Goal: Information Seeking & Learning: Learn about a topic

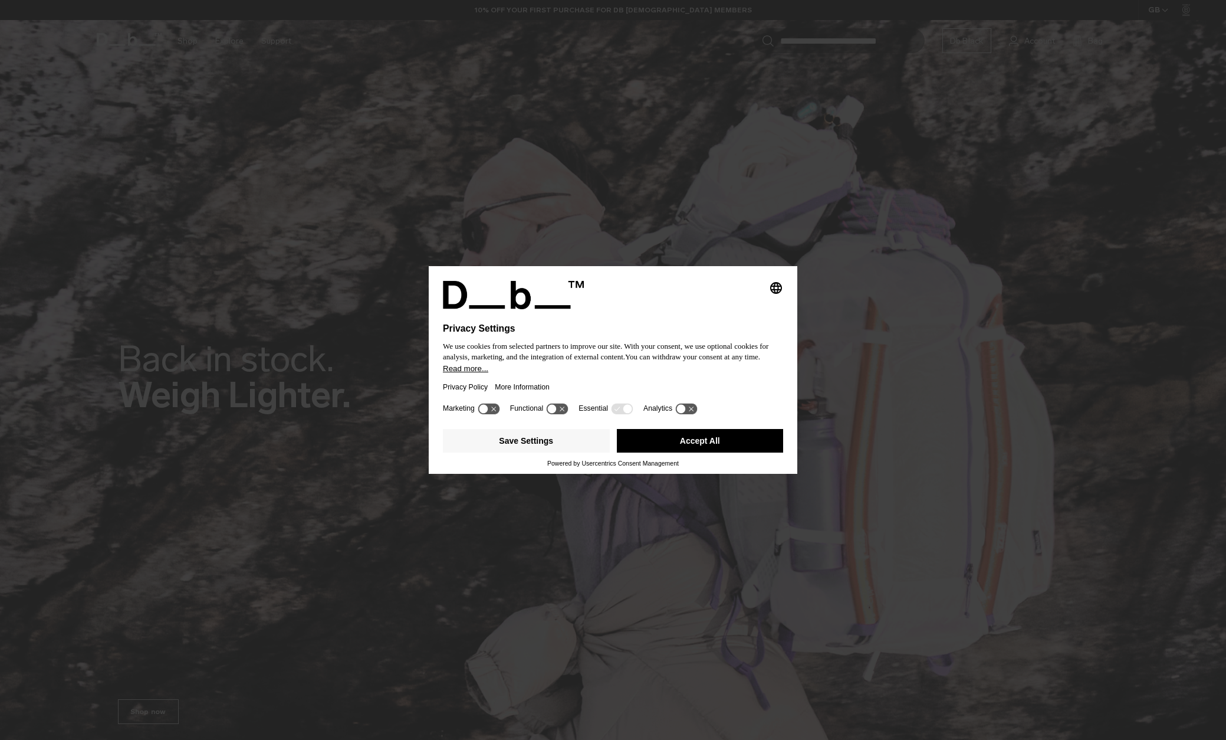
click at [645, 373] on button "Read more..." at bounding box center [613, 368] width 340 height 9
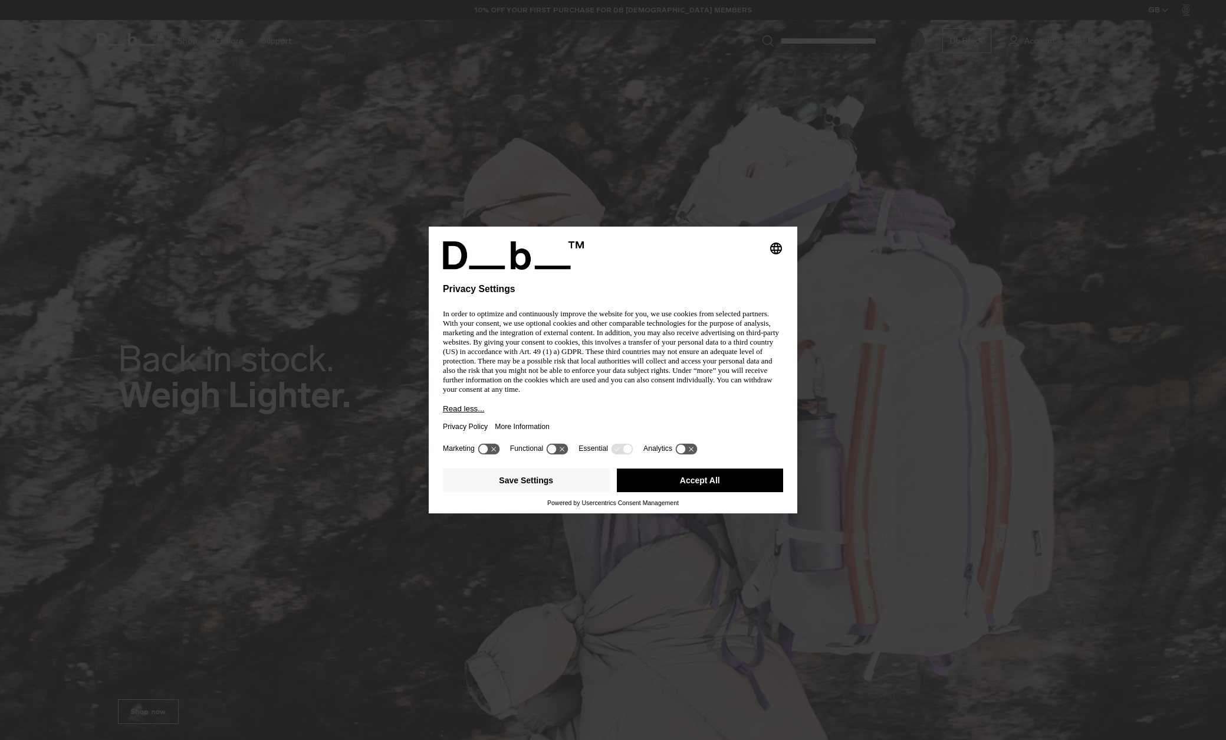
click at [494, 450] on icon at bounding box center [489, 448] width 22 height 11
click at [492, 451] on icon at bounding box center [494, 448] width 9 height 9
click at [657, 481] on button "Accept All" at bounding box center [700, 480] width 167 height 24
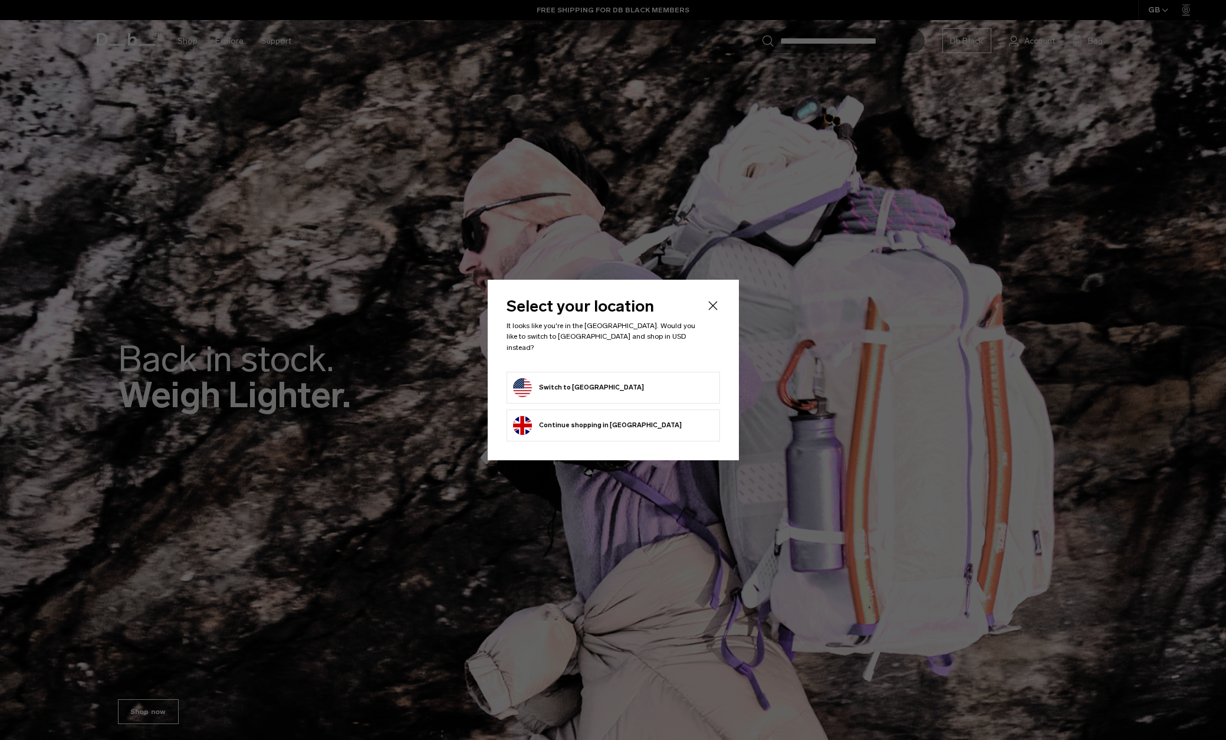
click at [621, 378] on form "Switch to United States" at bounding box center [613, 387] width 201 height 19
click at [565, 381] on button "Switch to United States" at bounding box center [578, 387] width 131 height 19
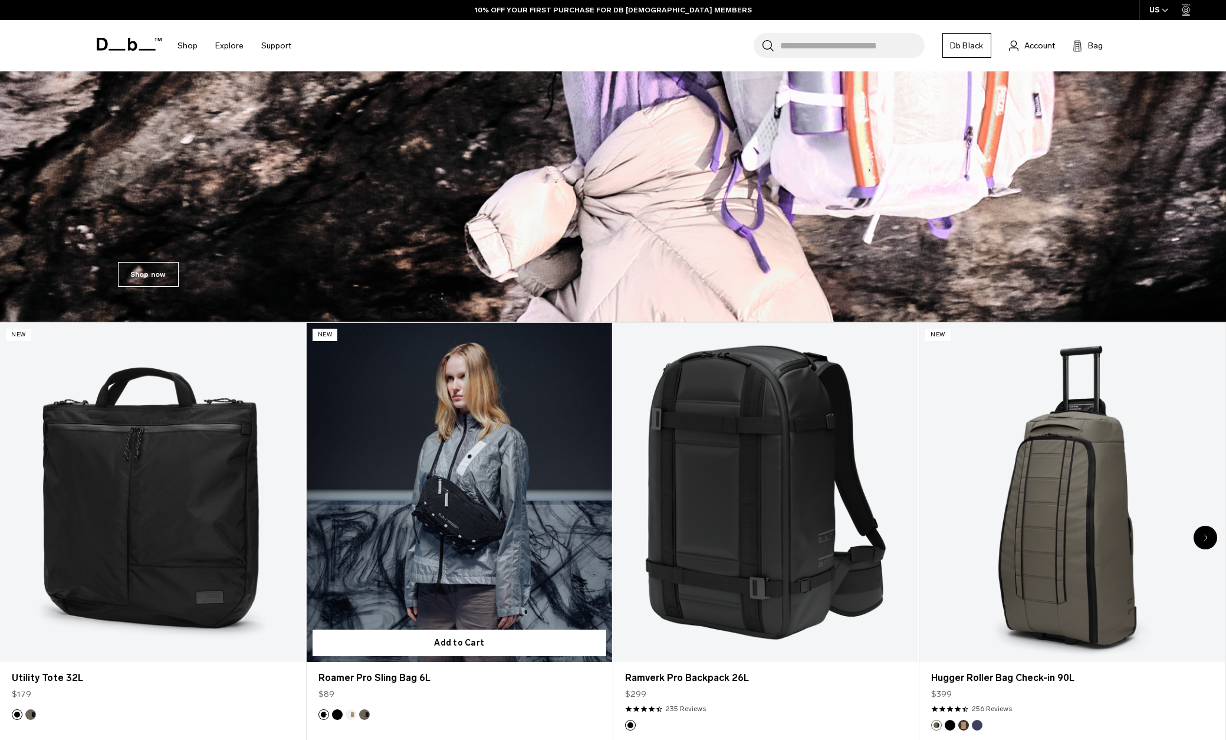
scroll to position [308, 0]
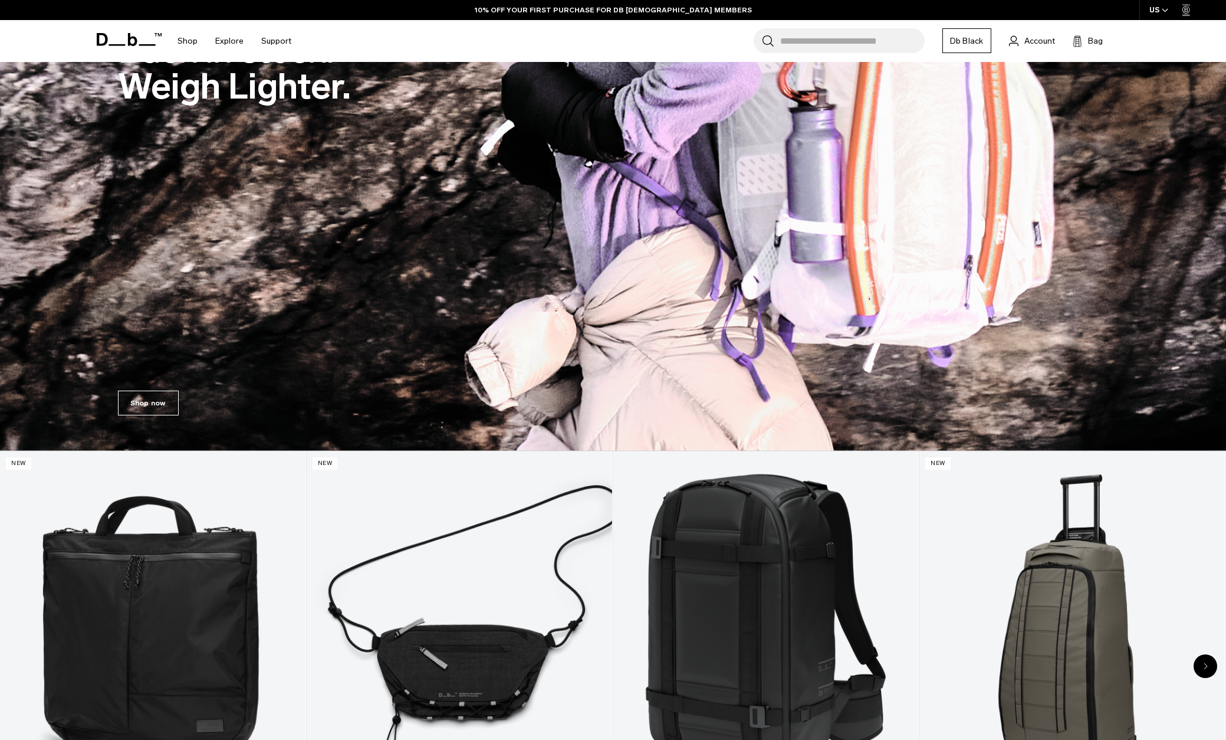
click at [398, 293] on img at bounding box center [613, 71] width 1226 height 759
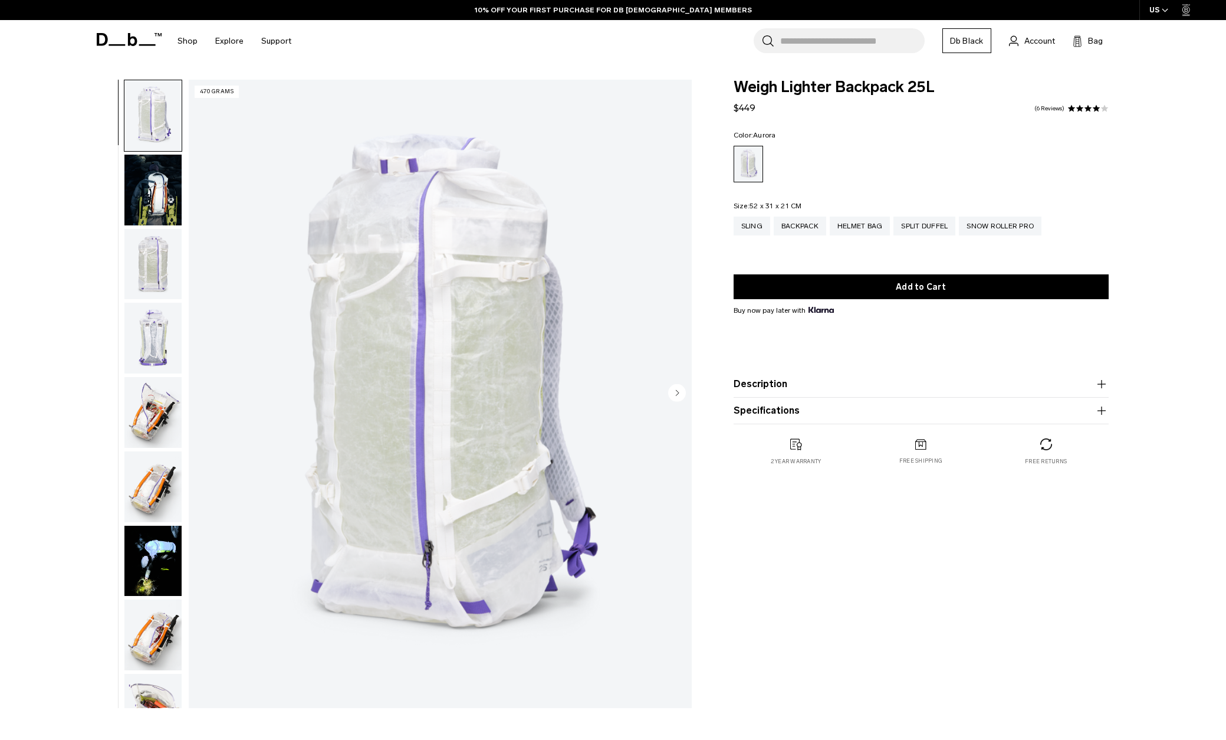
click at [778, 382] on button "Description" at bounding box center [921, 384] width 375 height 14
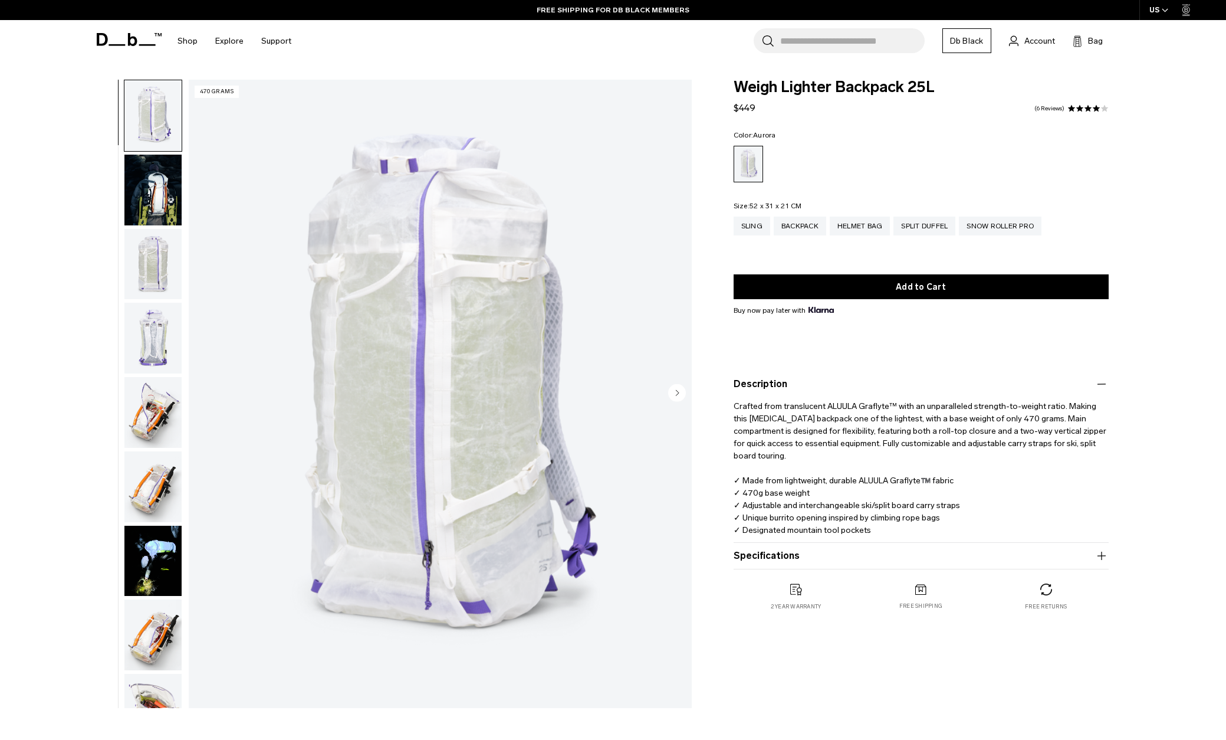
click at [824, 557] on button "Specifications" at bounding box center [921, 556] width 375 height 14
drag, startPoint x: 756, startPoint y: 481, endPoint x: 742, endPoint y: 483, distance: 13.7
click at [741, 483] on p "Crafted from translucent ALUULA Graflyte™ with an unparalleled strength-to-weig…" at bounding box center [921, 469] width 375 height 157
click at [169, 207] on img "button" at bounding box center [152, 190] width 57 height 71
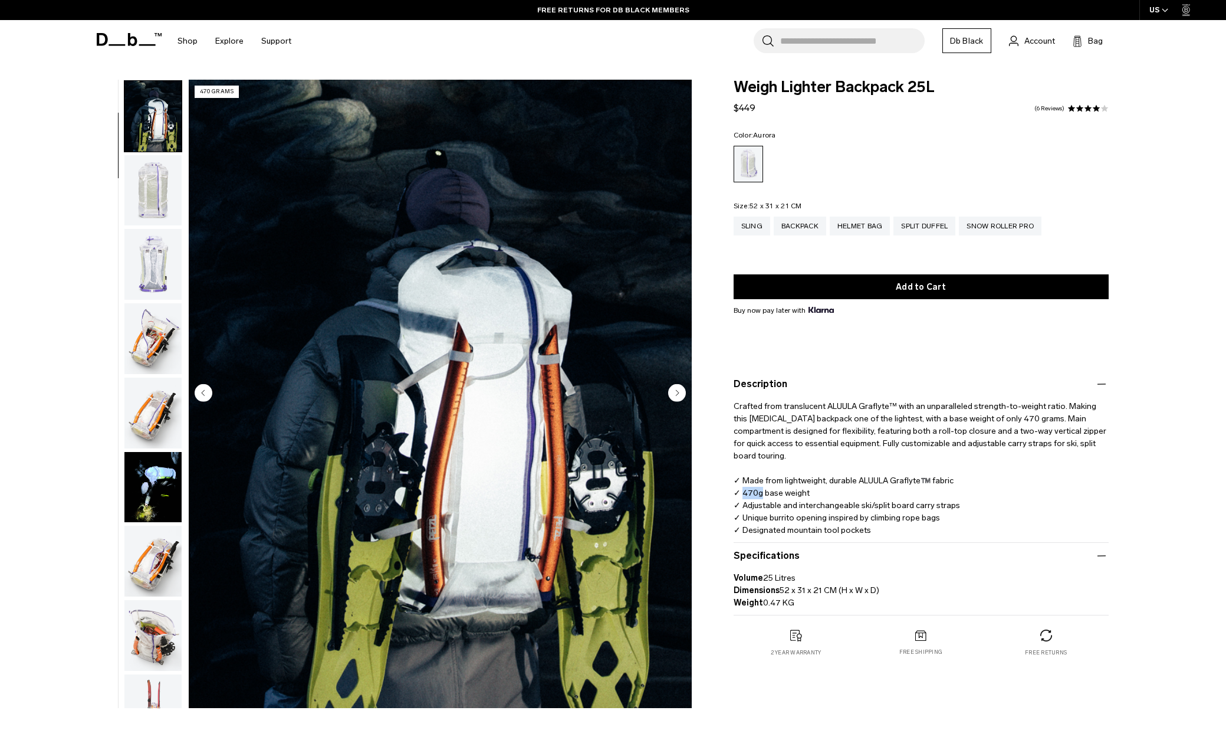
scroll to position [74, 0]
click at [162, 197] on img "button" at bounding box center [152, 190] width 57 height 71
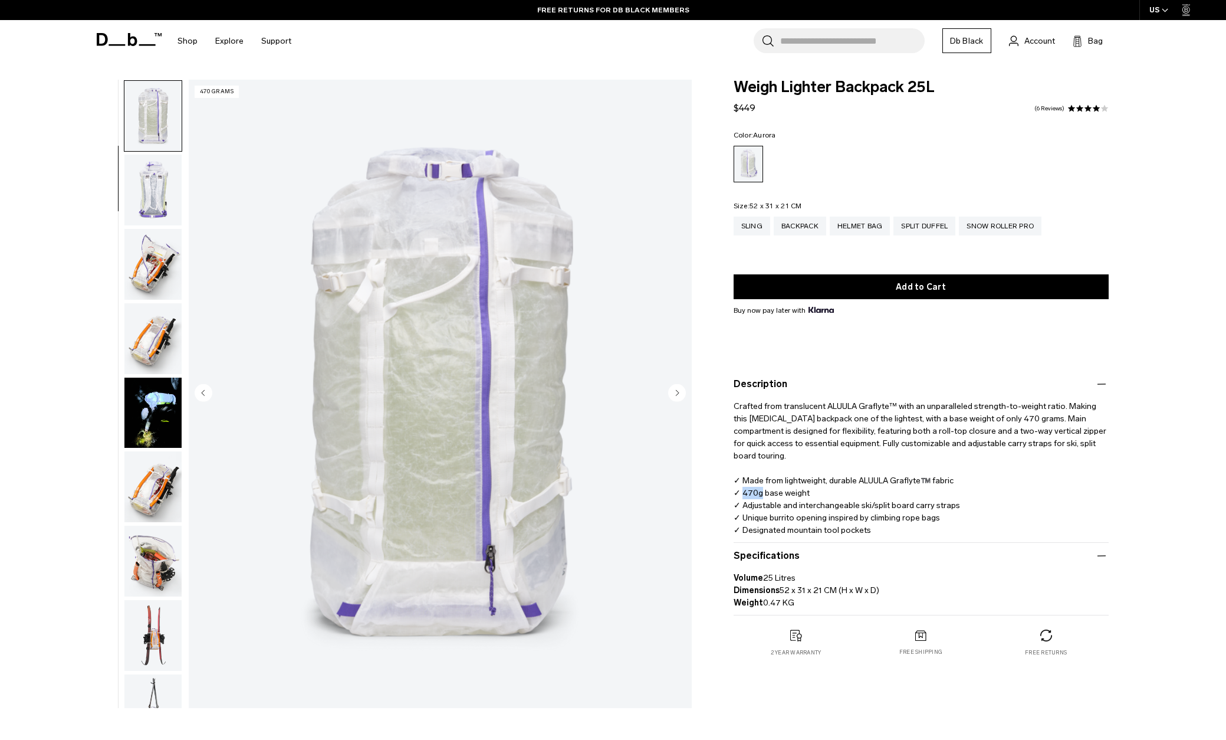
scroll to position [149, 0]
click at [162, 197] on img "button" at bounding box center [152, 189] width 57 height 71
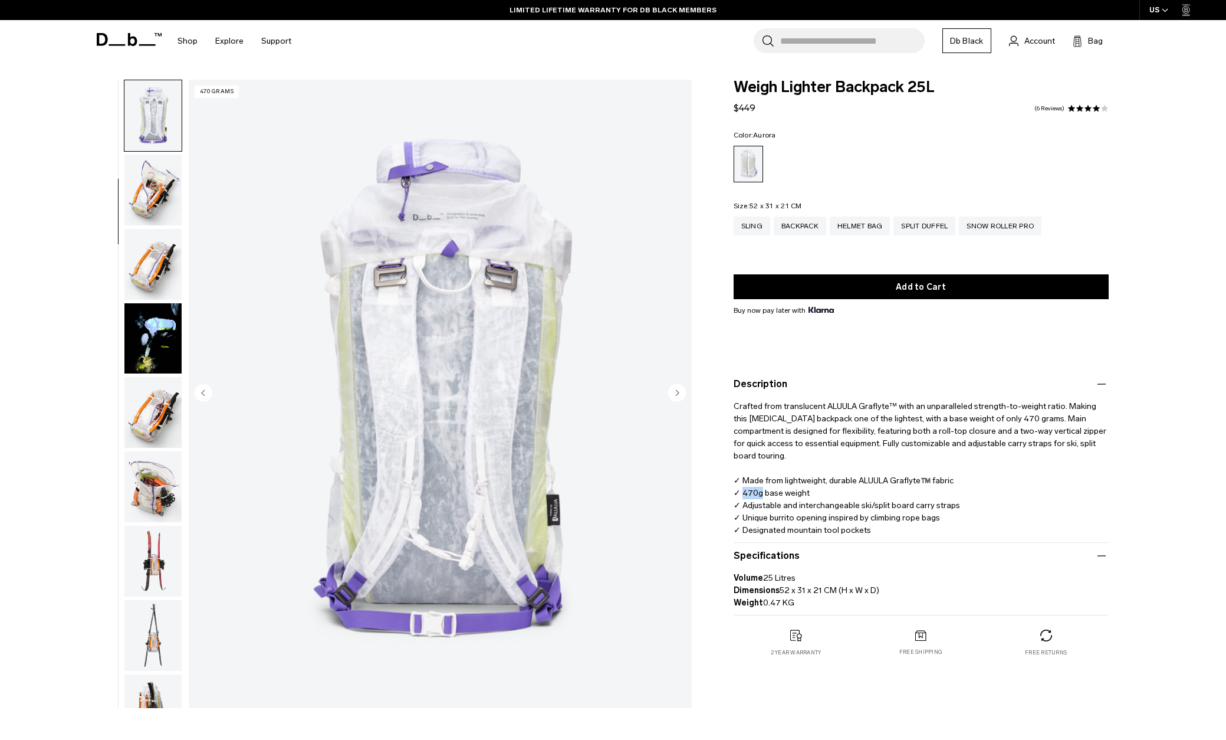
click at [162, 197] on img "button" at bounding box center [152, 190] width 57 height 71
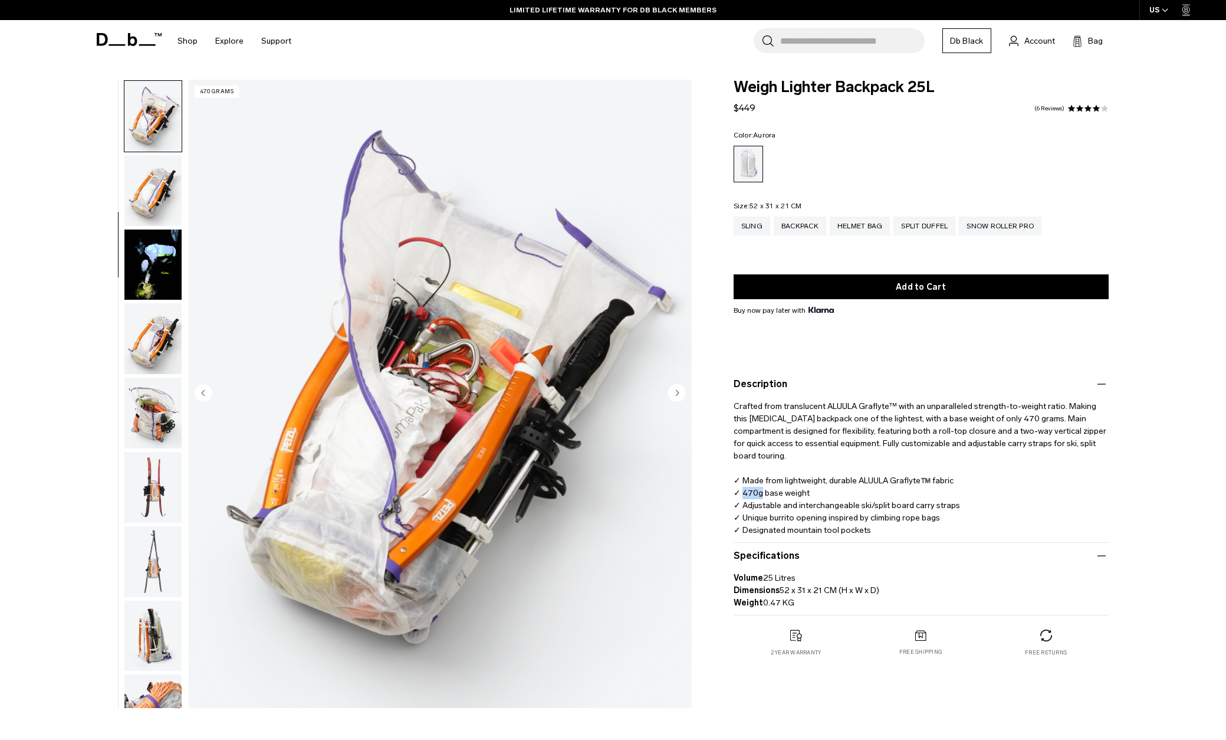
scroll to position [297, 0]
click at [162, 197] on img "button" at bounding box center [152, 190] width 57 height 71
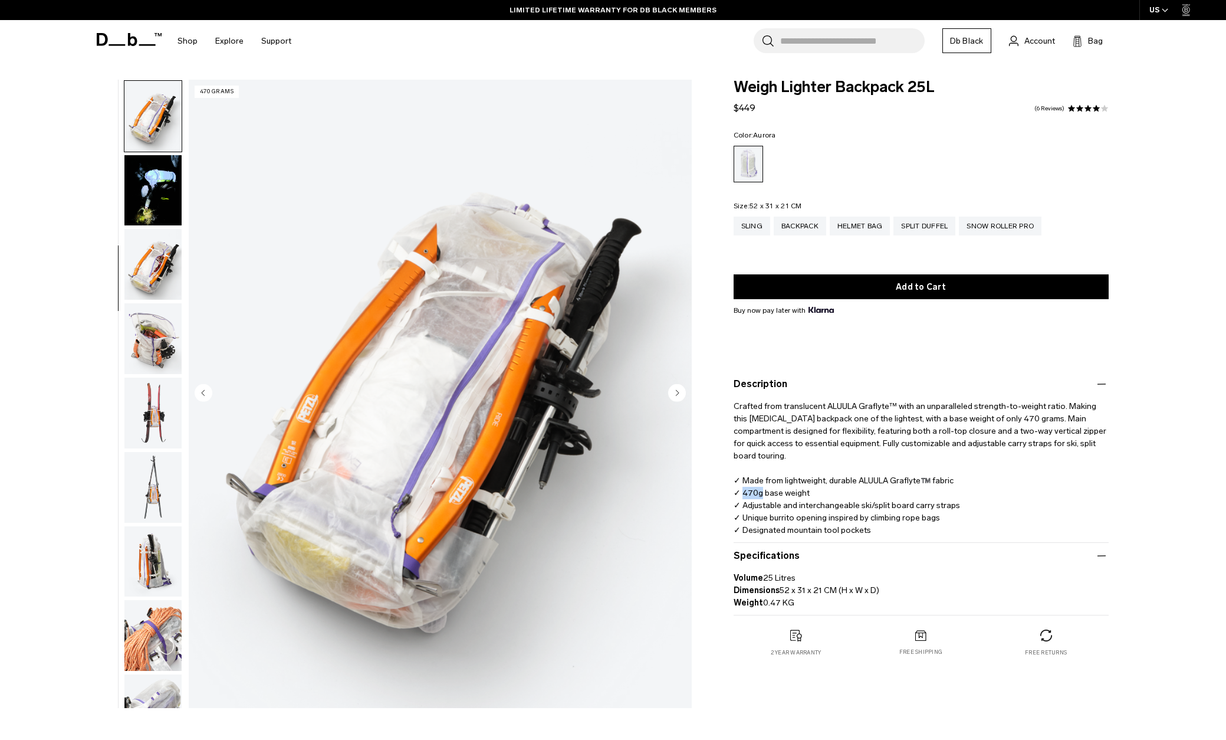
scroll to position [371, 0]
click at [162, 277] on img "button" at bounding box center [152, 263] width 57 height 71
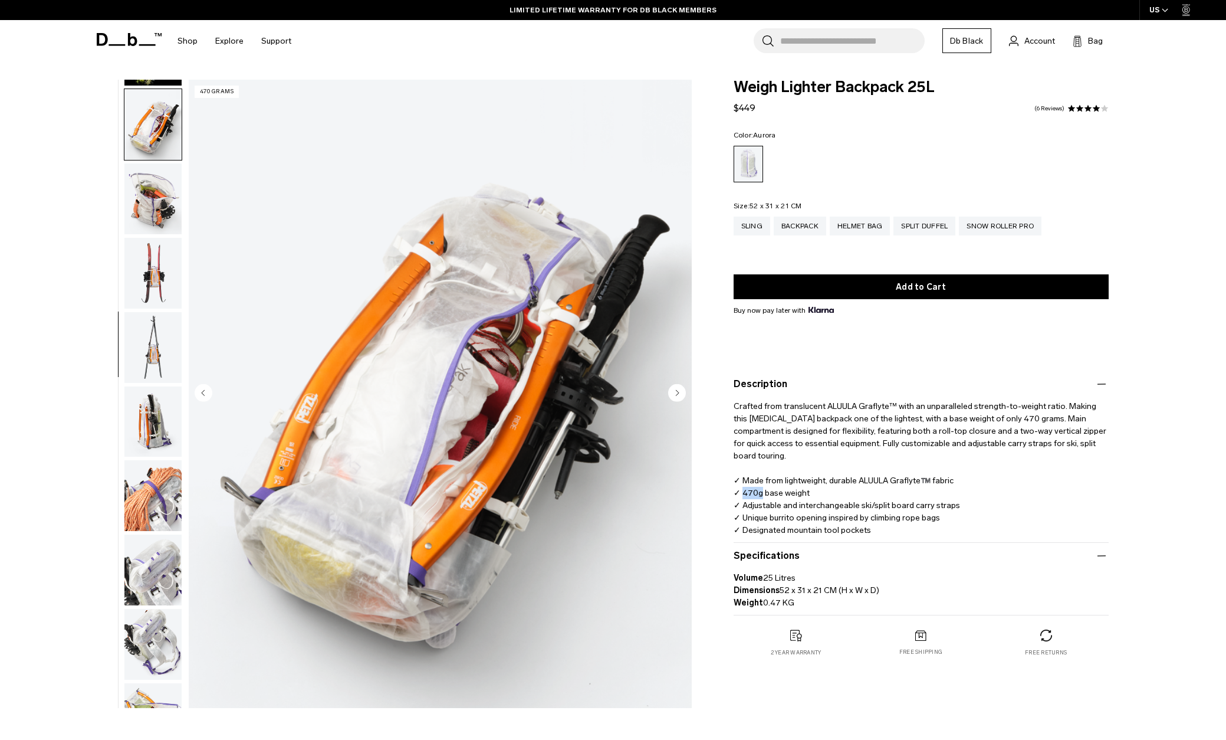
scroll to position [519, 0]
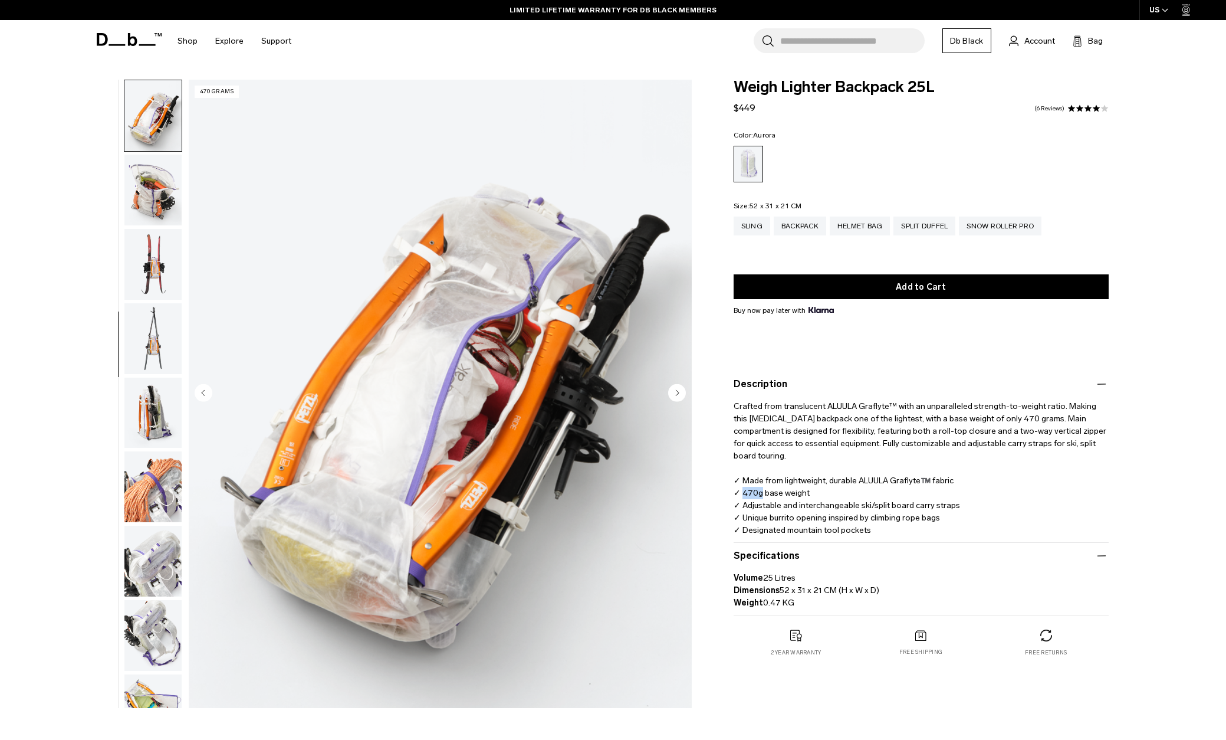
click at [155, 202] on img "button" at bounding box center [152, 190] width 57 height 71
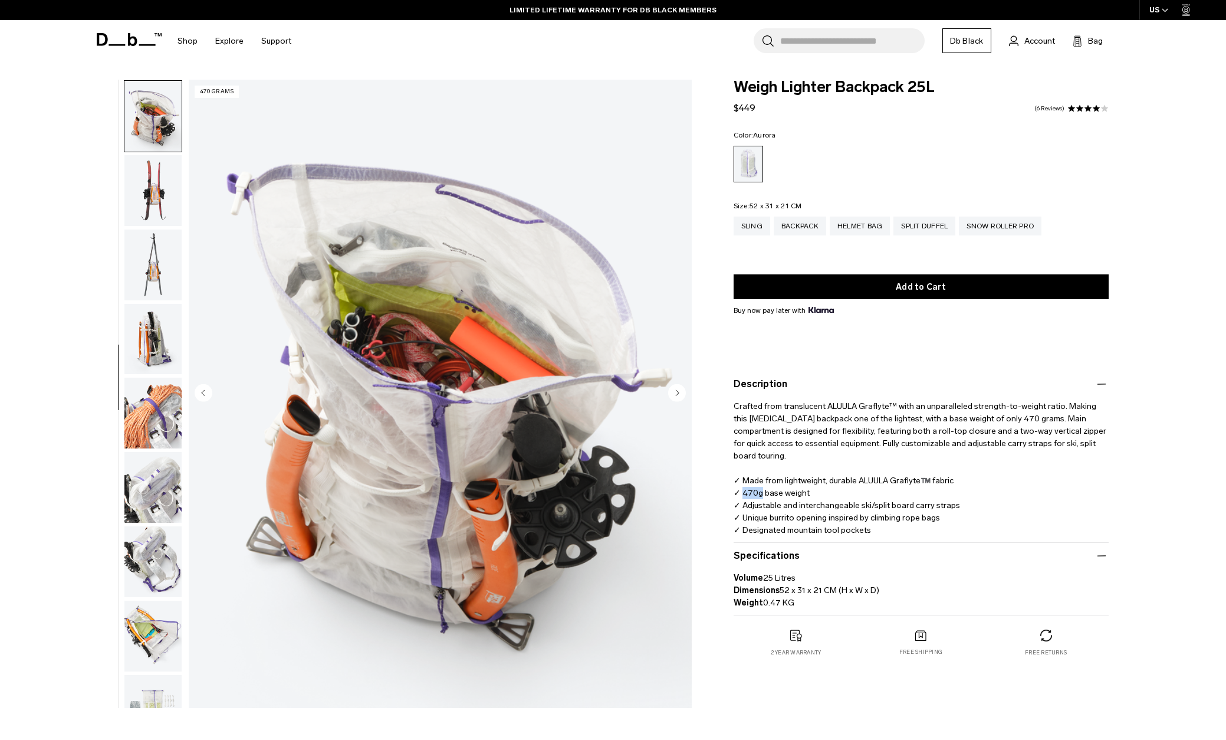
scroll to position [593, 0]
click at [155, 202] on img "button" at bounding box center [152, 190] width 57 height 71
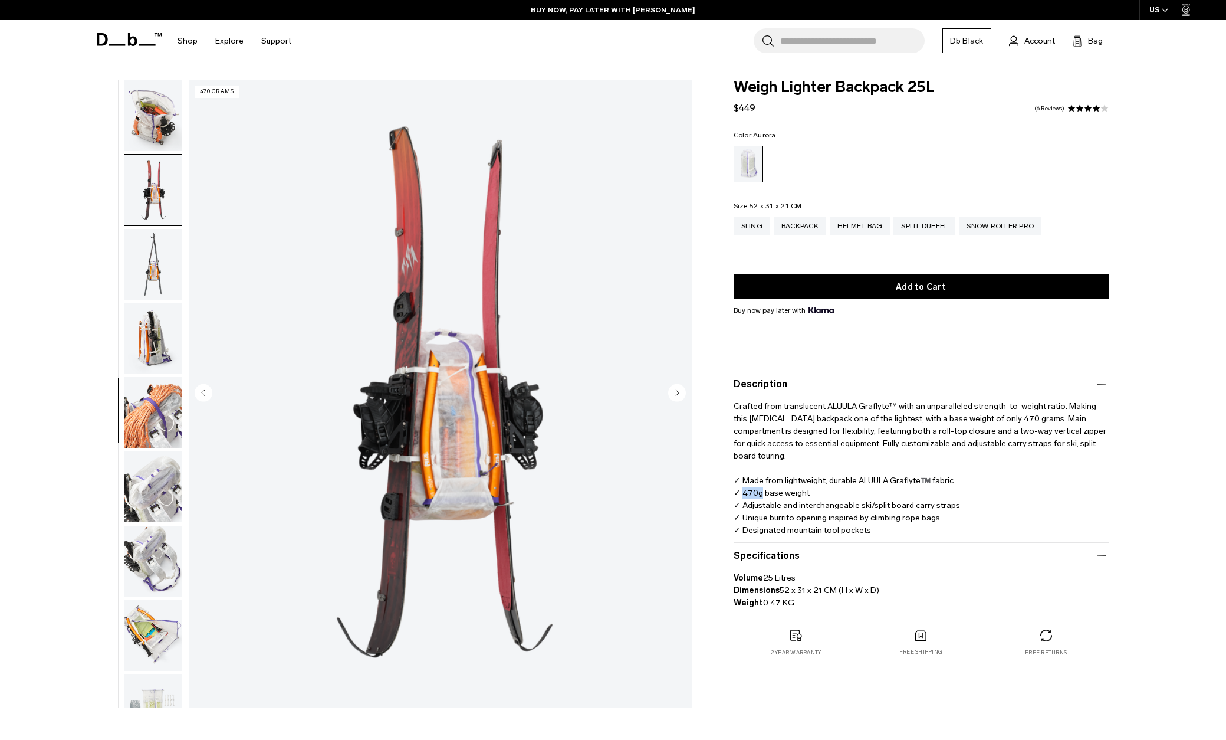
scroll to position [668, 0]
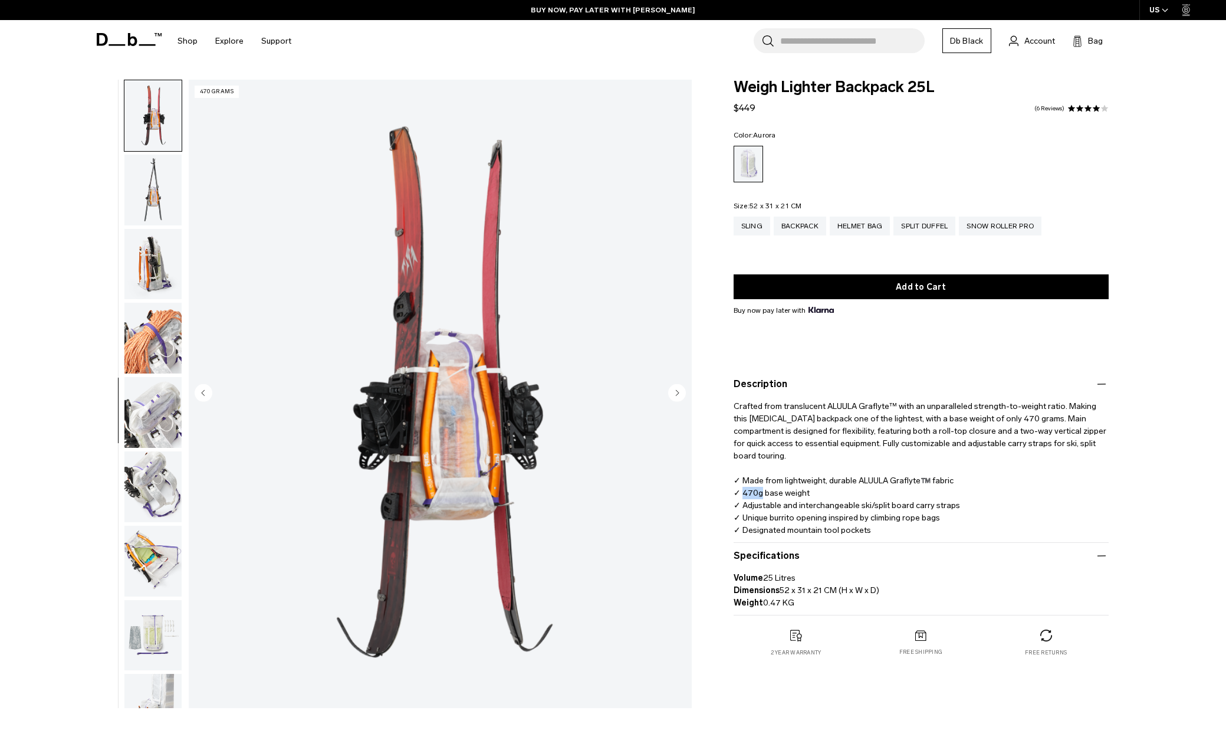
click at [155, 202] on img "button" at bounding box center [152, 190] width 57 height 71
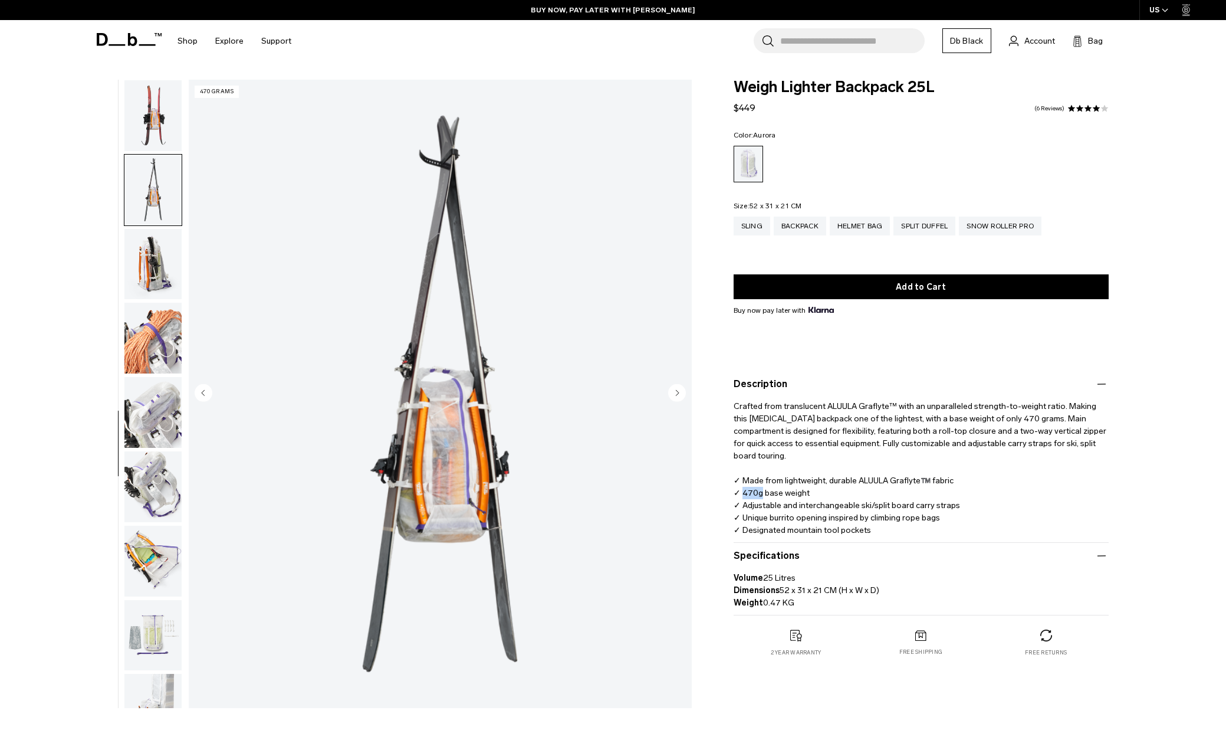
scroll to position [705, 0]
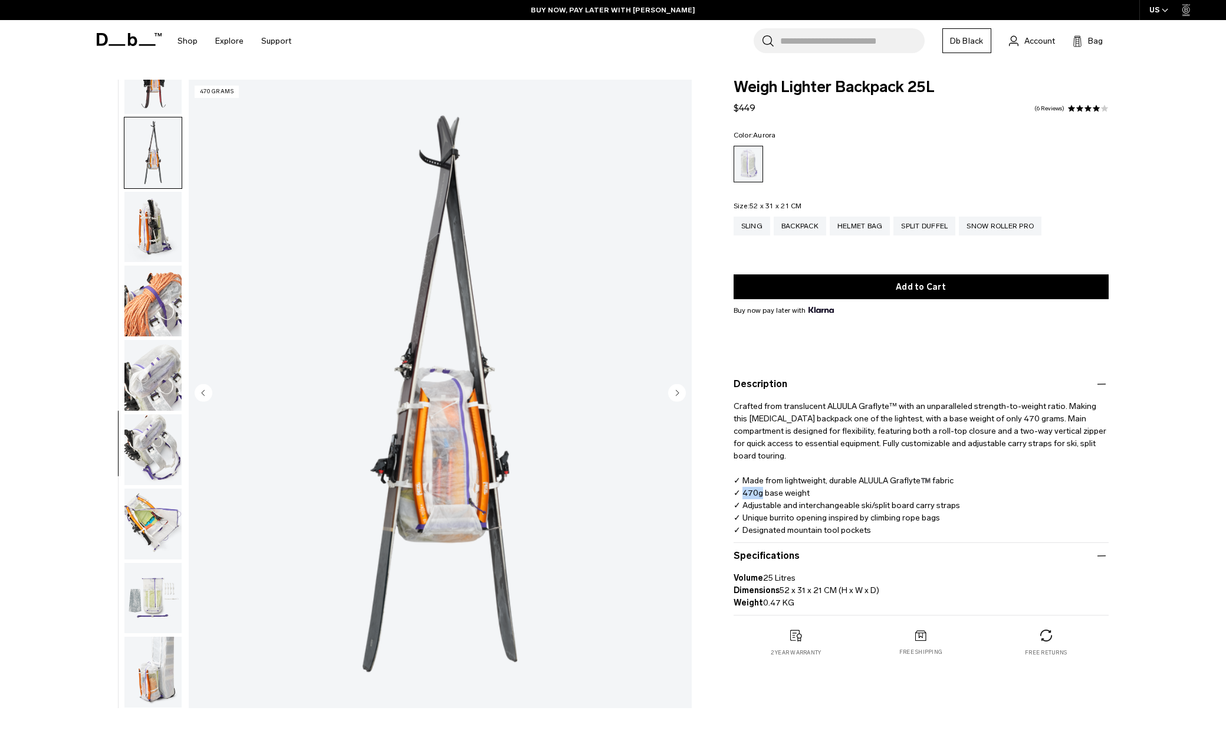
click at [151, 209] on img "button" at bounding box center [152, 227] width 57 height 71
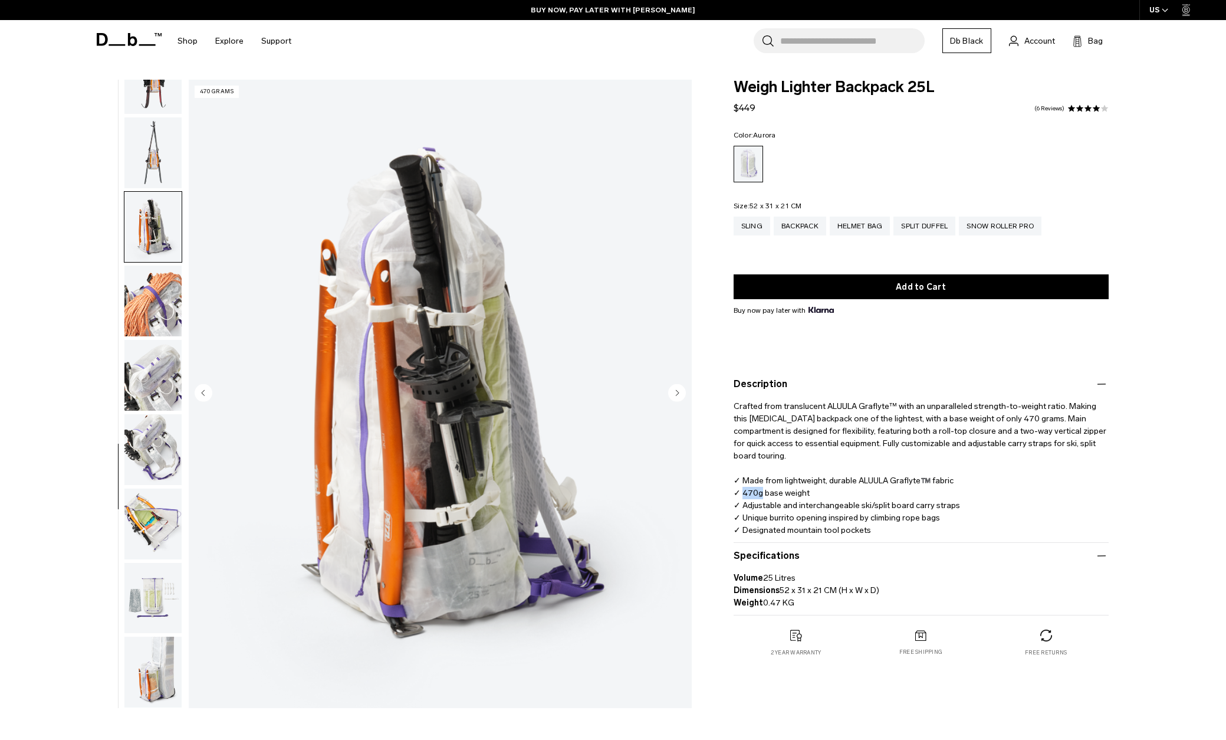
click at [163, 274] on img "button" at bounding box center [152, 300] width 57 height 71
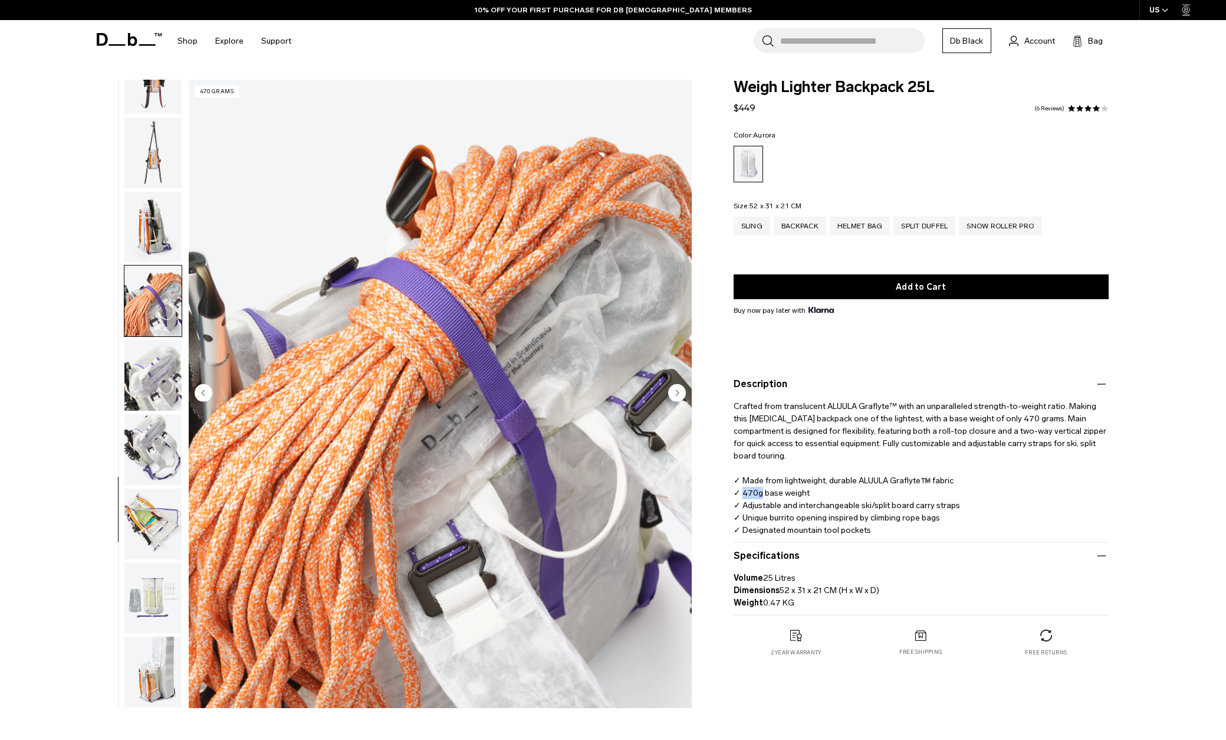
click at [156, 361] on img "button" at bounding box center [152, 375] width 57 height 71
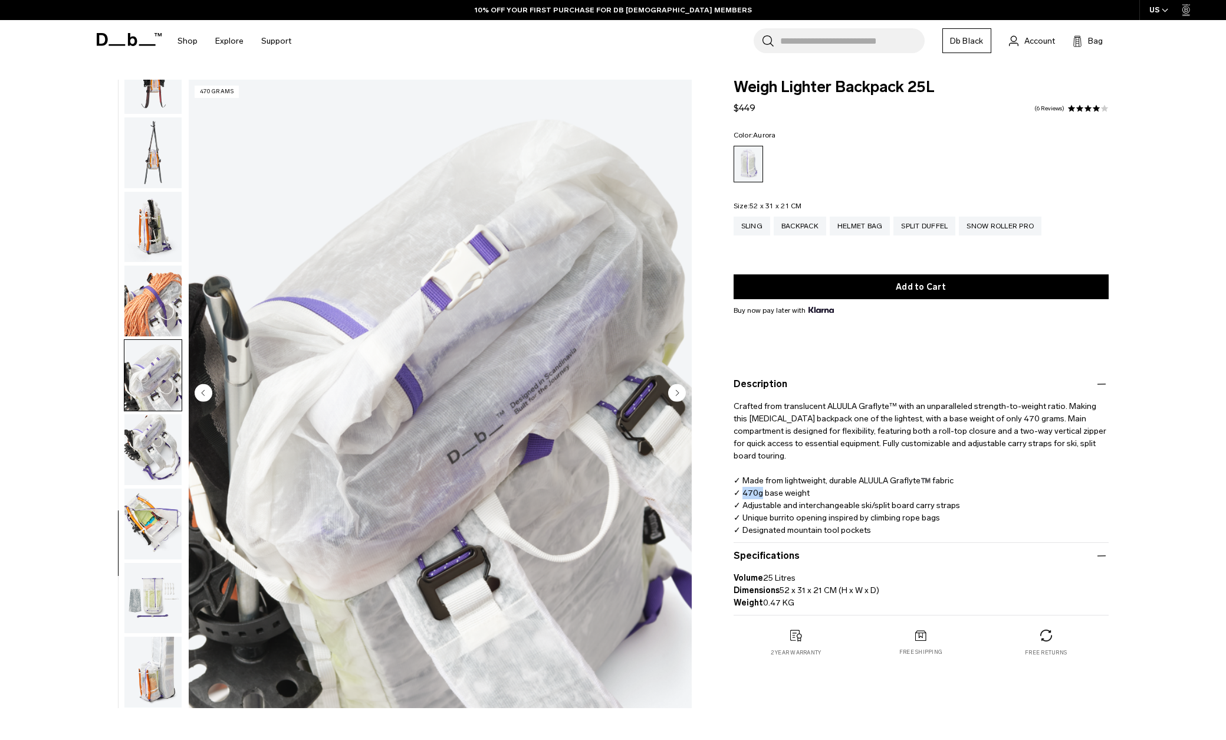
click at [165, 437] on img "button" at bounding box center [152, 449] width 57 height 71
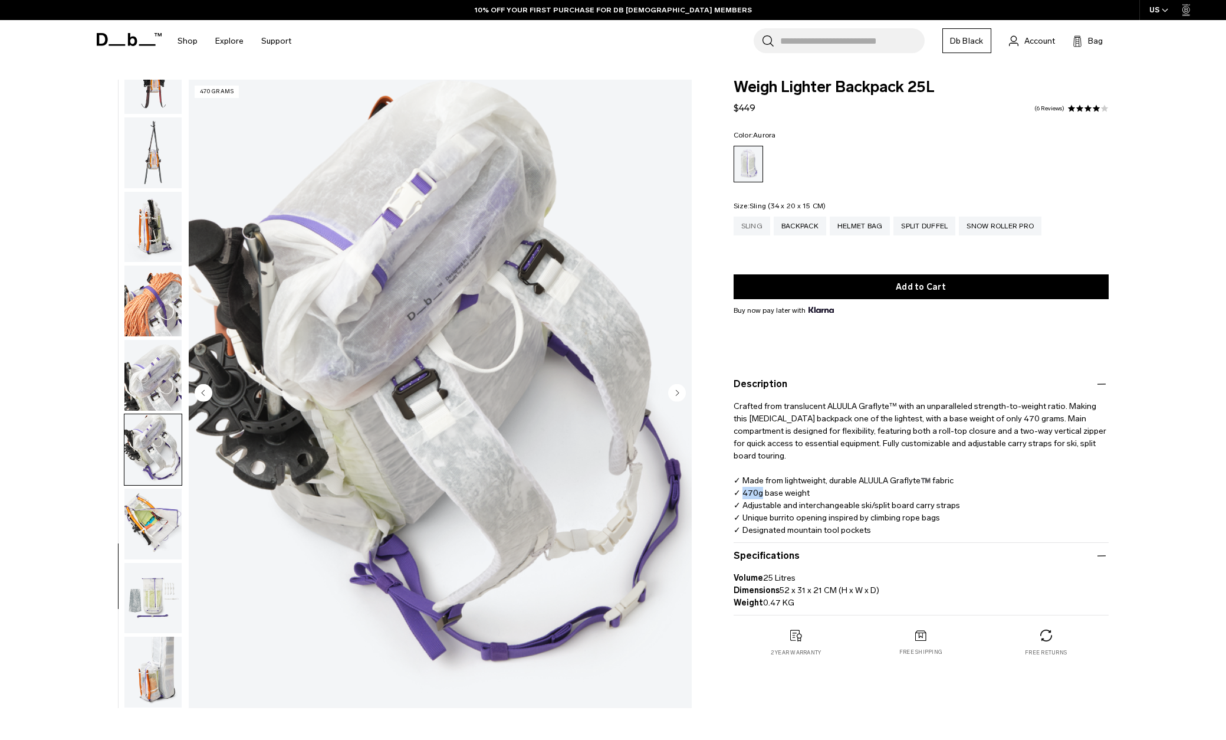
click at [737, 226] on div "Sling" at bounding box center [752, 225] width 37 height 19
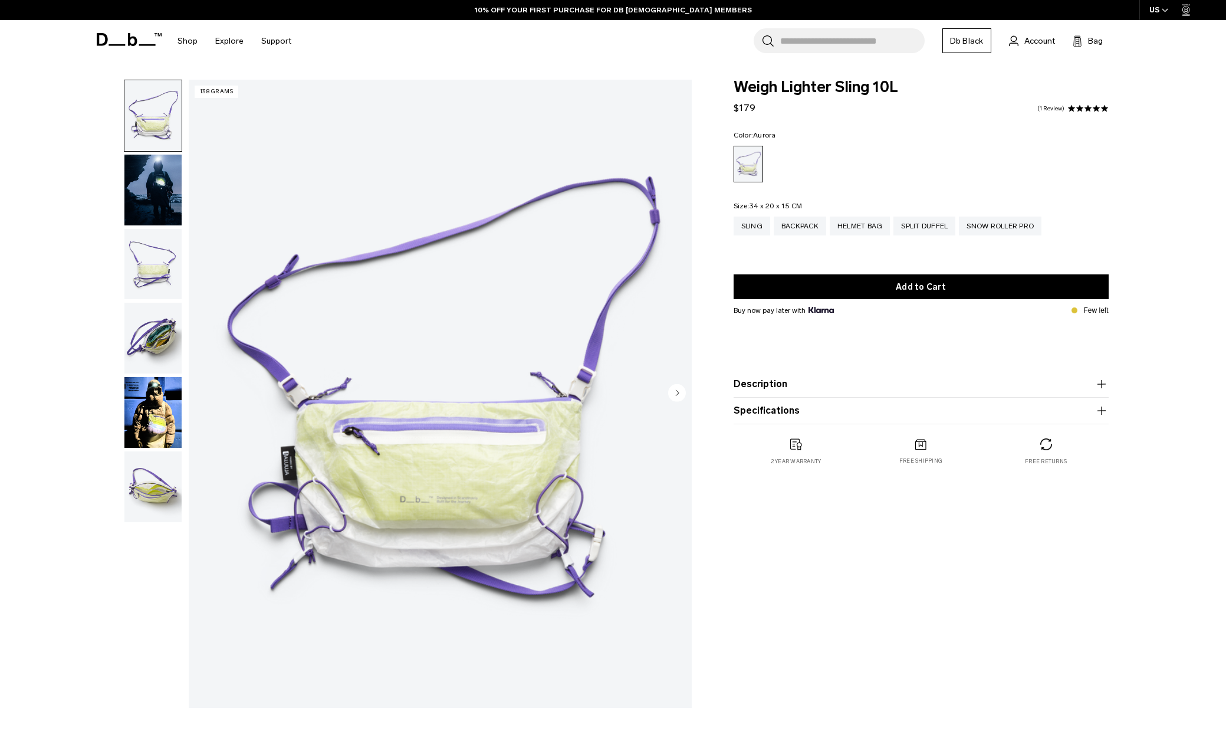
click at [158, 251] on img "button" at bounding box center [152, 264] width 57 height 71
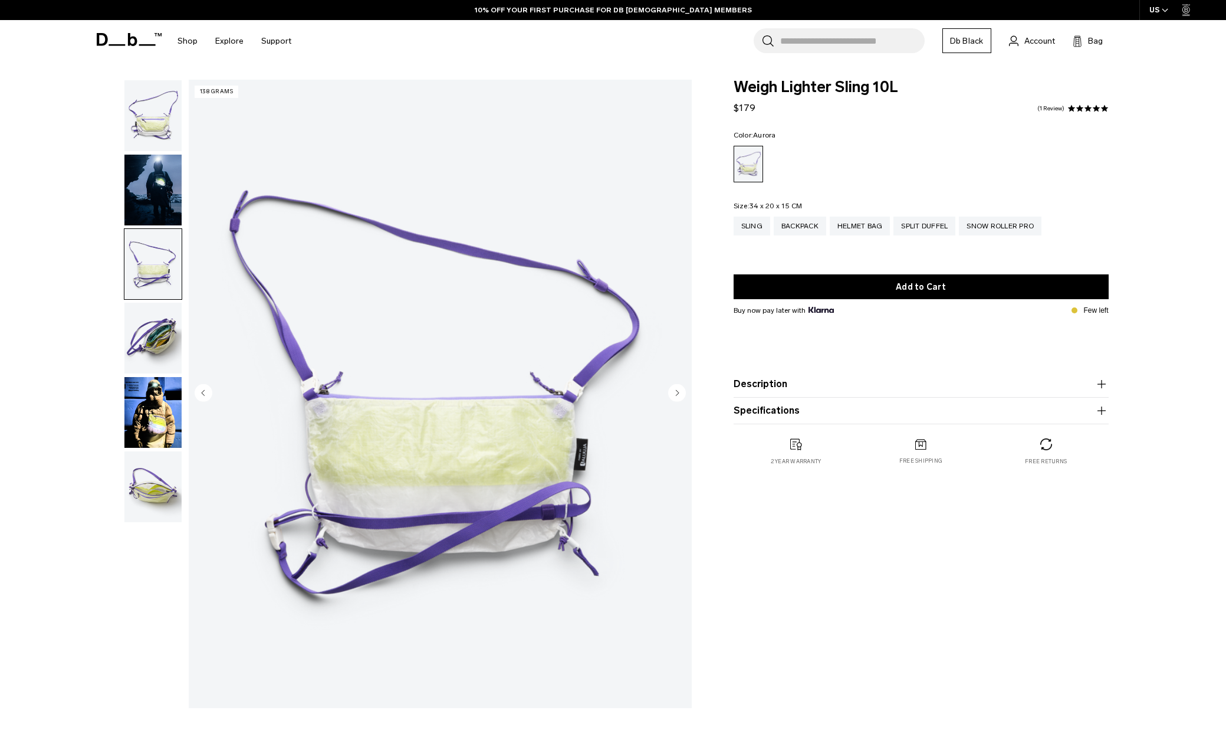
scroll to position [1, 0]
click at [148, 323] on img "button" at bounding box center [152, 337] width 57 height 71
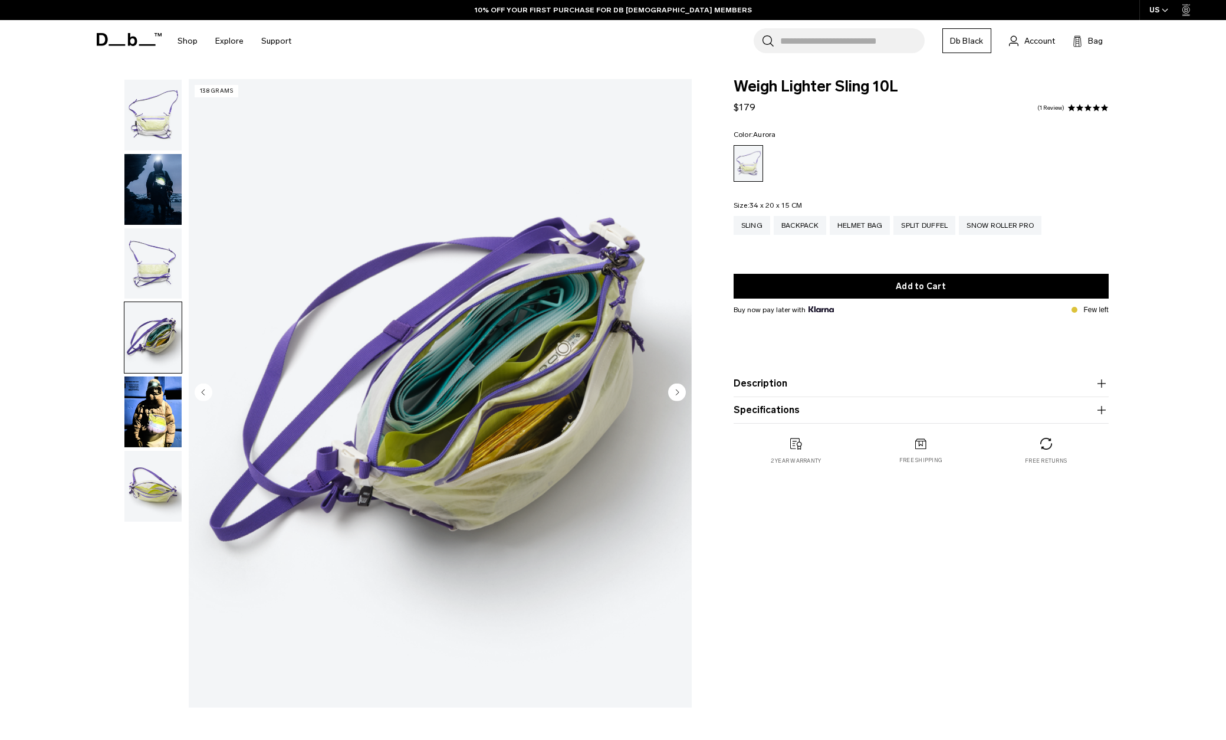
click at [155, 404] on img "button" at bounding box center [152, 411] width 57 height 71
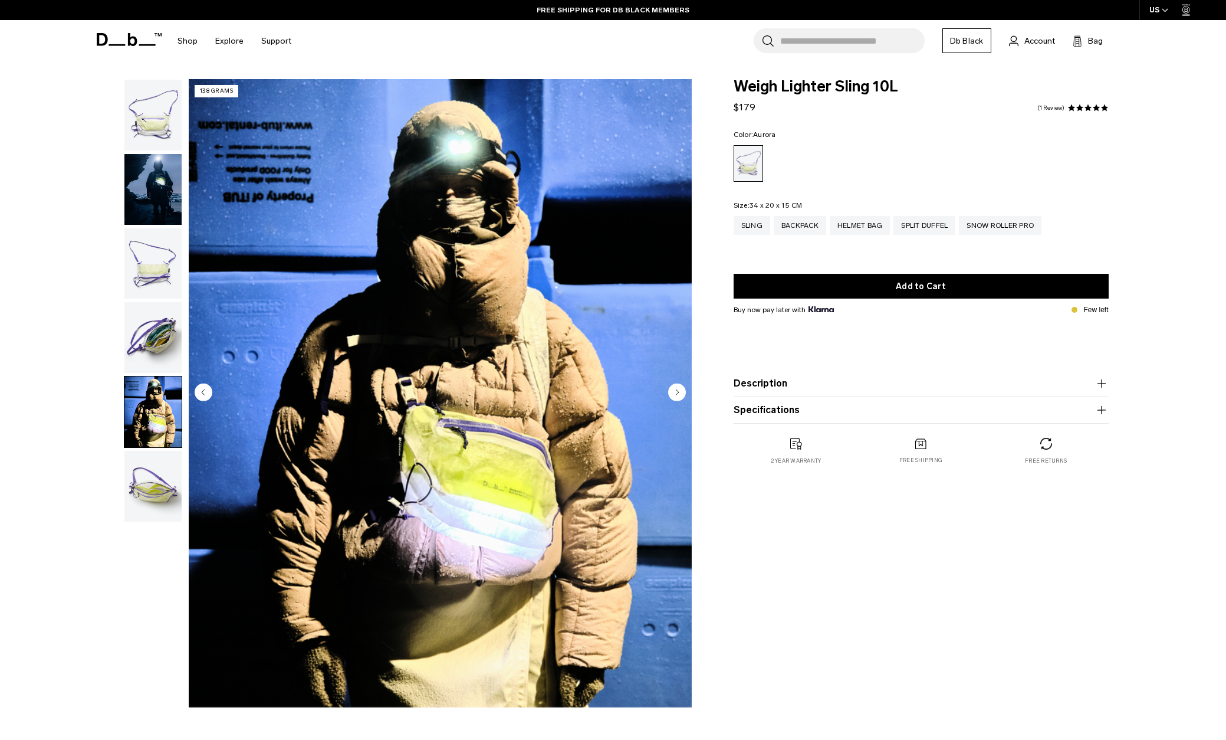
click at [153, 484] on img "button" at bounding box center [152, 486] width 57 height 71
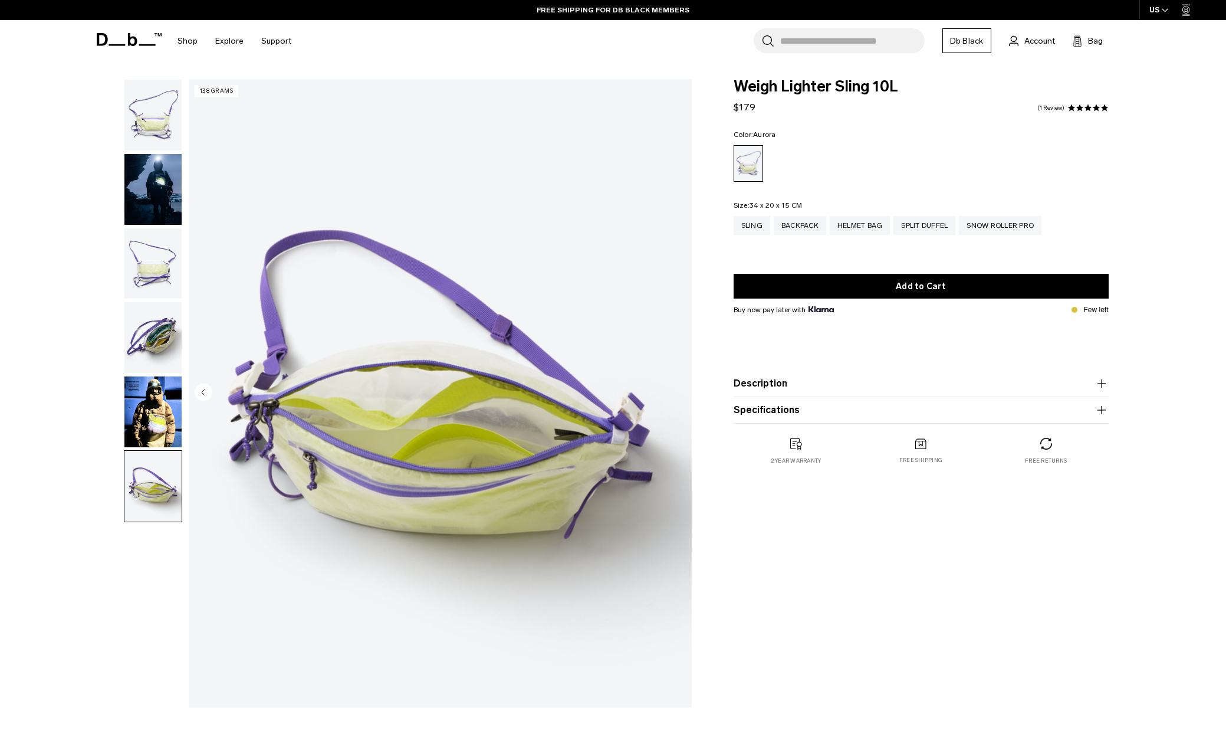
click at [168, 119] on img "button" at bounding box center [152, 115] width 57 height 71
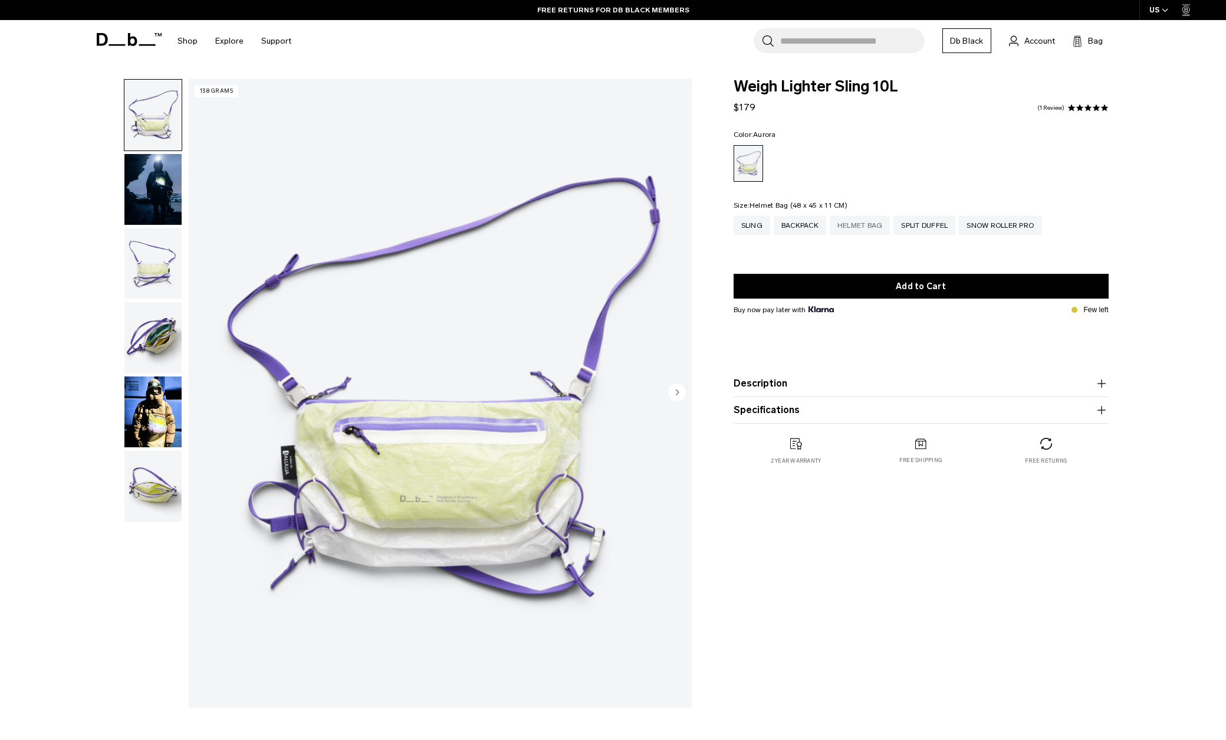
click at [878, 225] on div "Helmet Bag" at bounding box center [860, 225] width 61 height 19
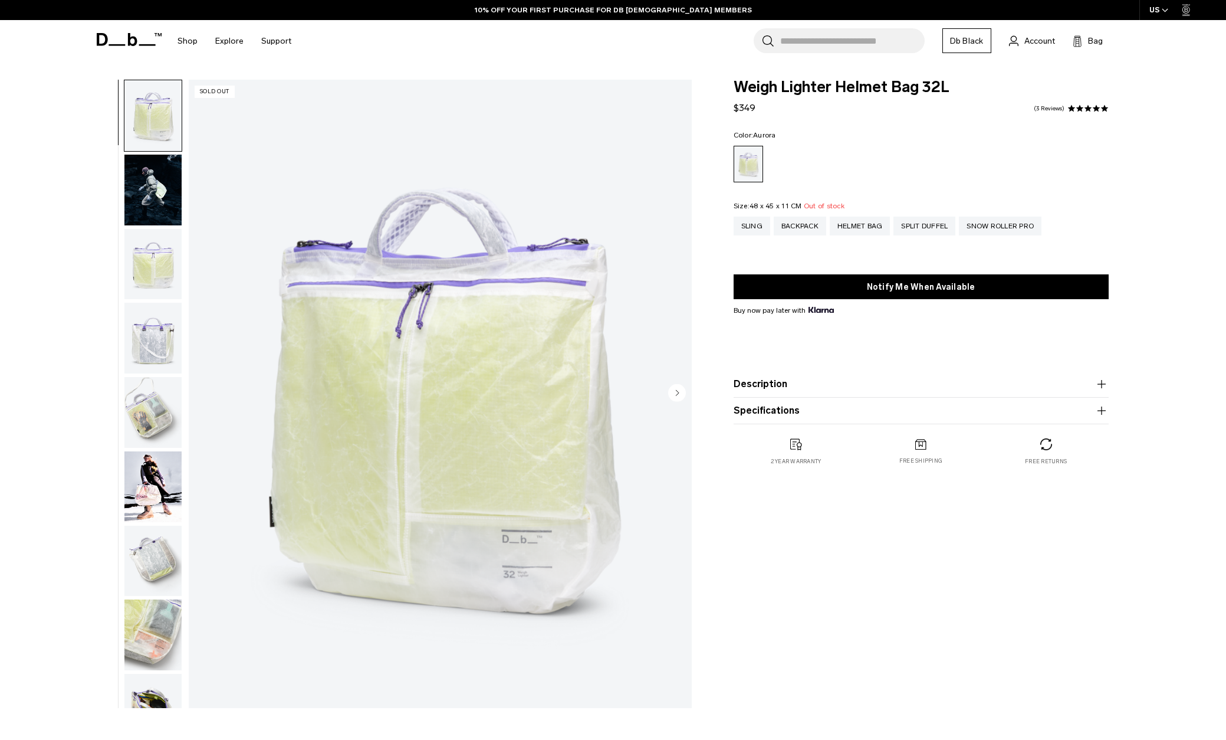
click at [162, 189] on img "button" at bounding box center [152, 190] width 57 height 71
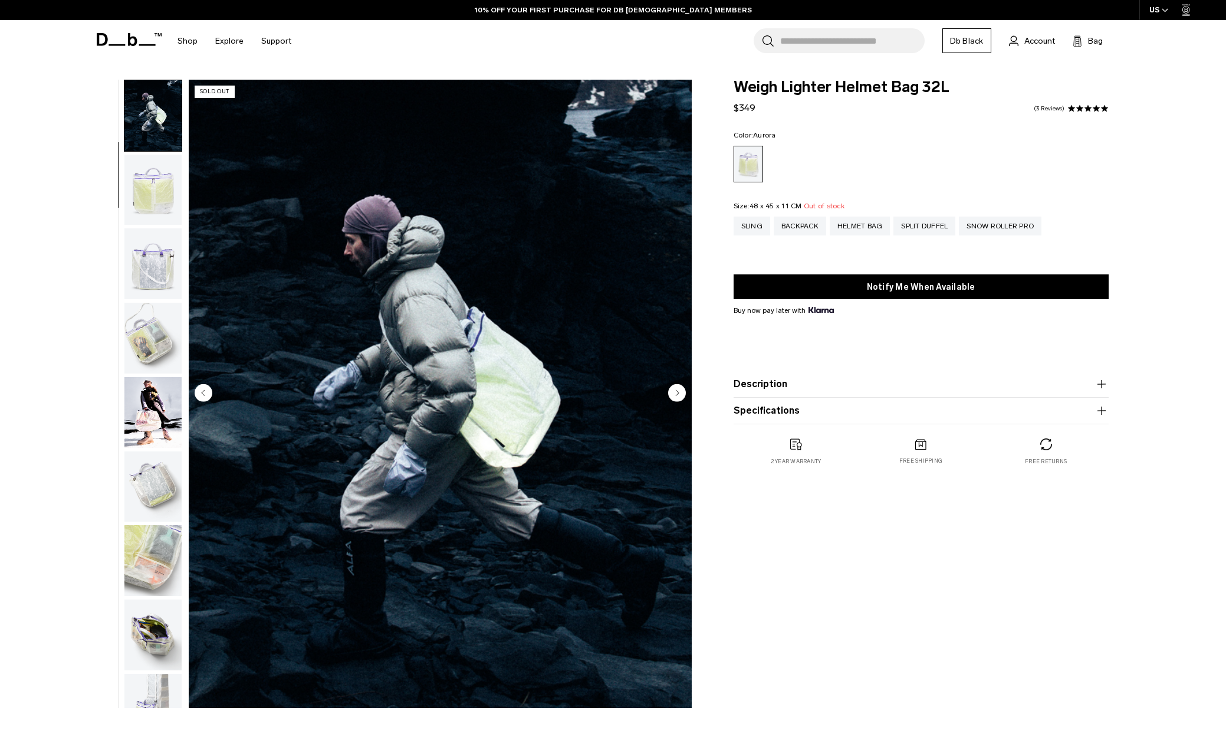
click at [165, 183] on img "button" at bounding box center [152, 190] width 57 height 71
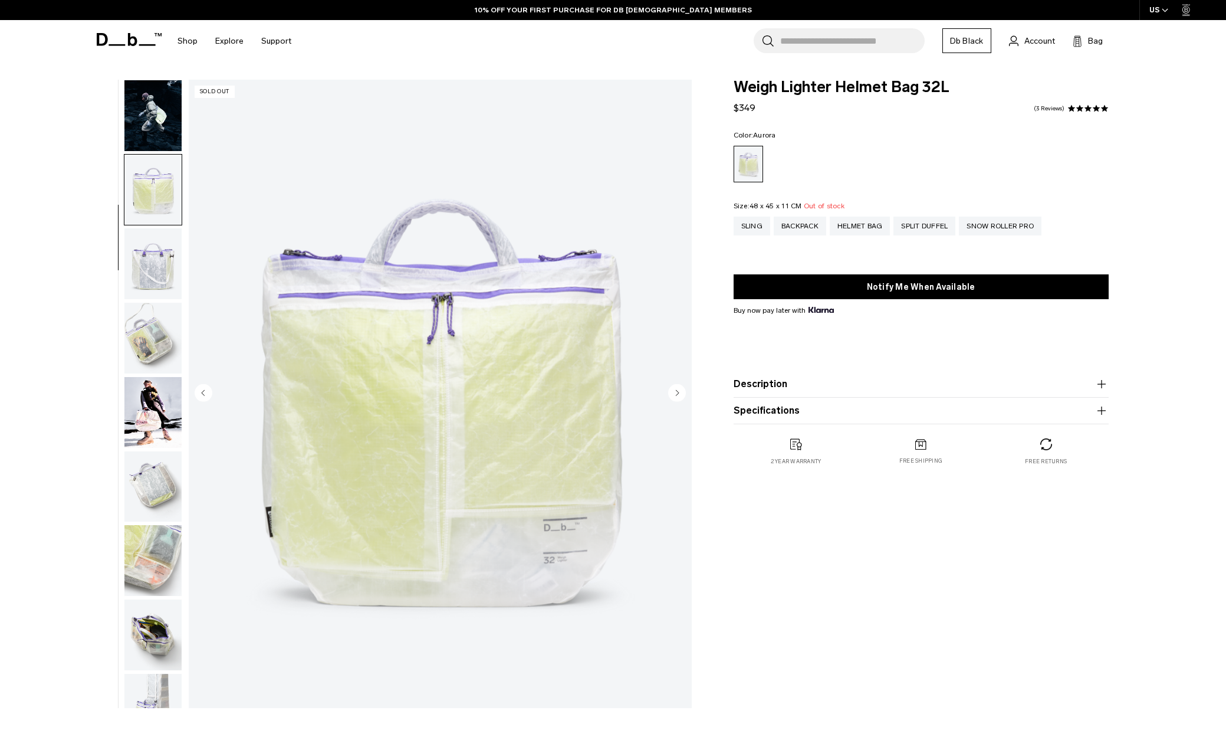
scroll to position [111, 0]
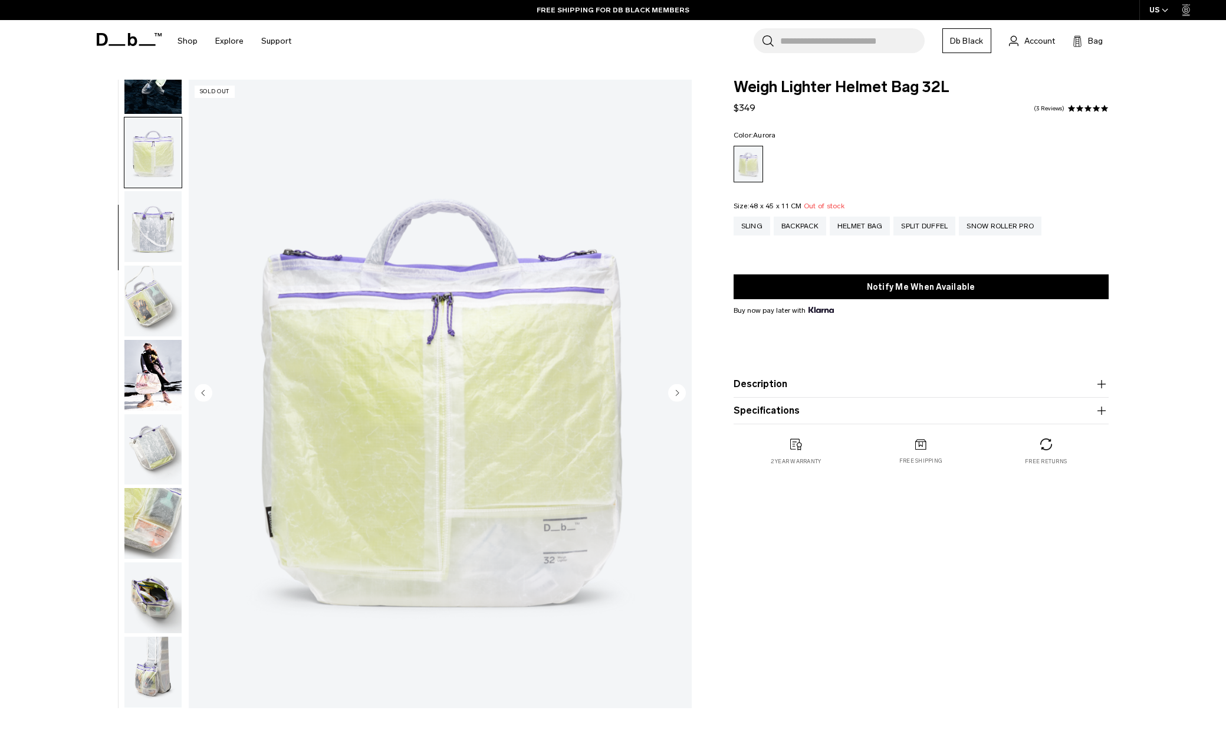
click at [163, 221] on img "button" at bounding box center [152, 226] width 57 height 71
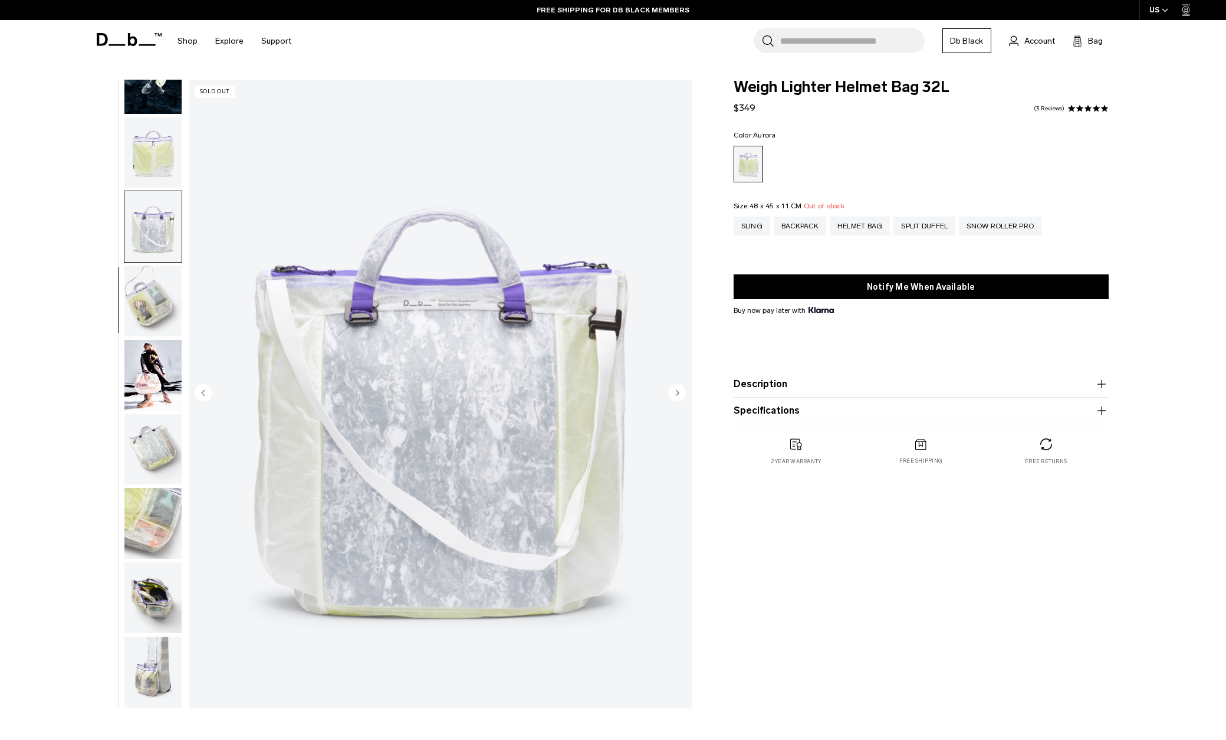
click at [162, 292] on img "button" at bounding box center [152, 300] width 57 height 71
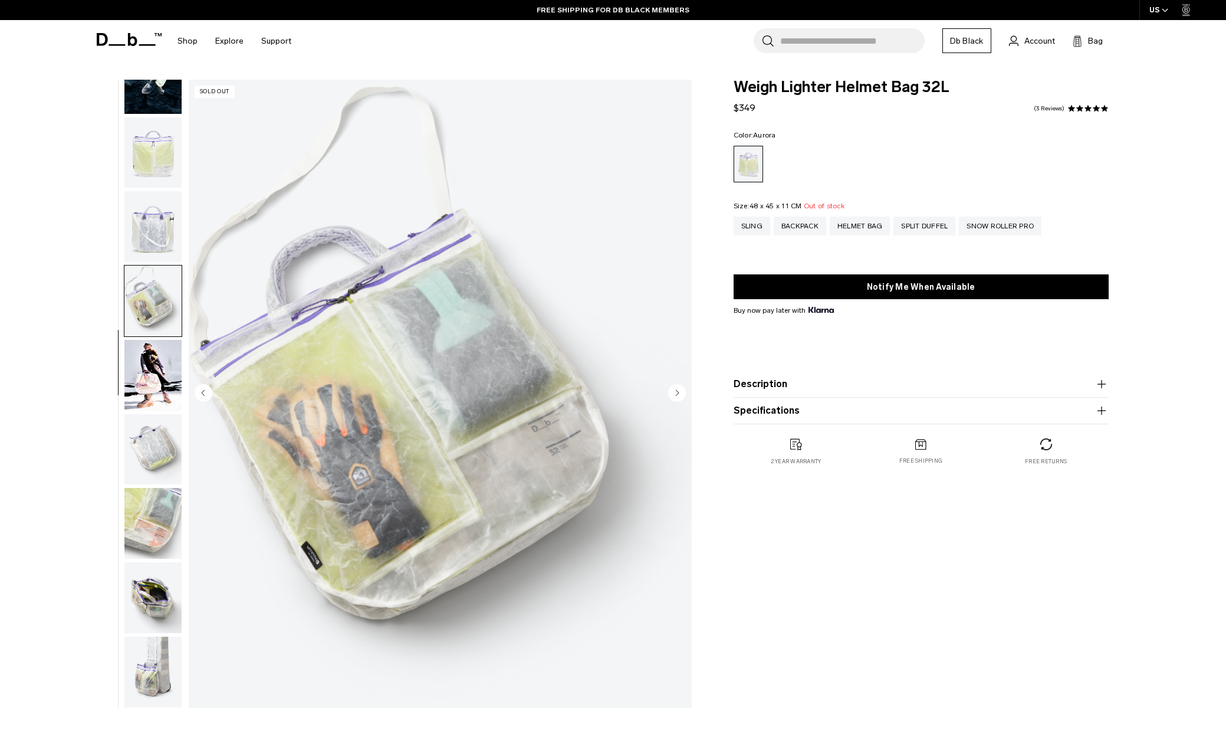
click at [159, 367] on img "button" at bounding box center [152, 375] width 57 height 71
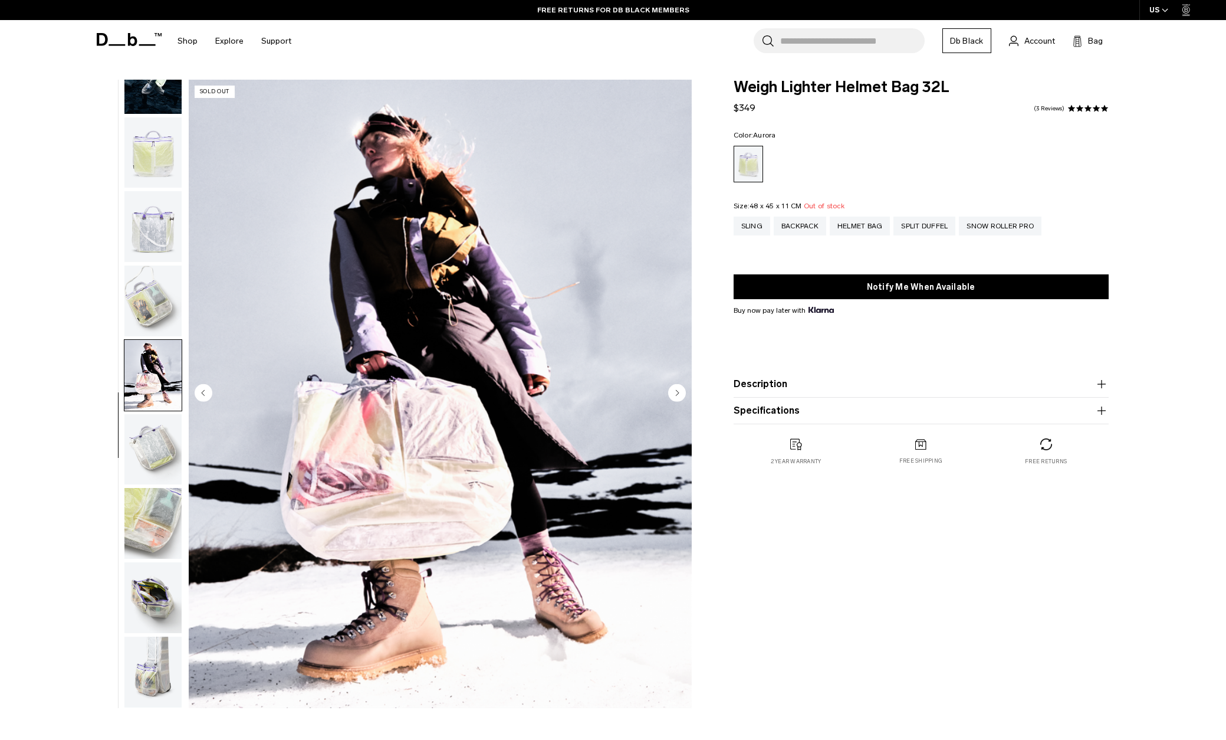
click at [163, 448] on img "button" at bounding box center [152, 449] width 57 height 71
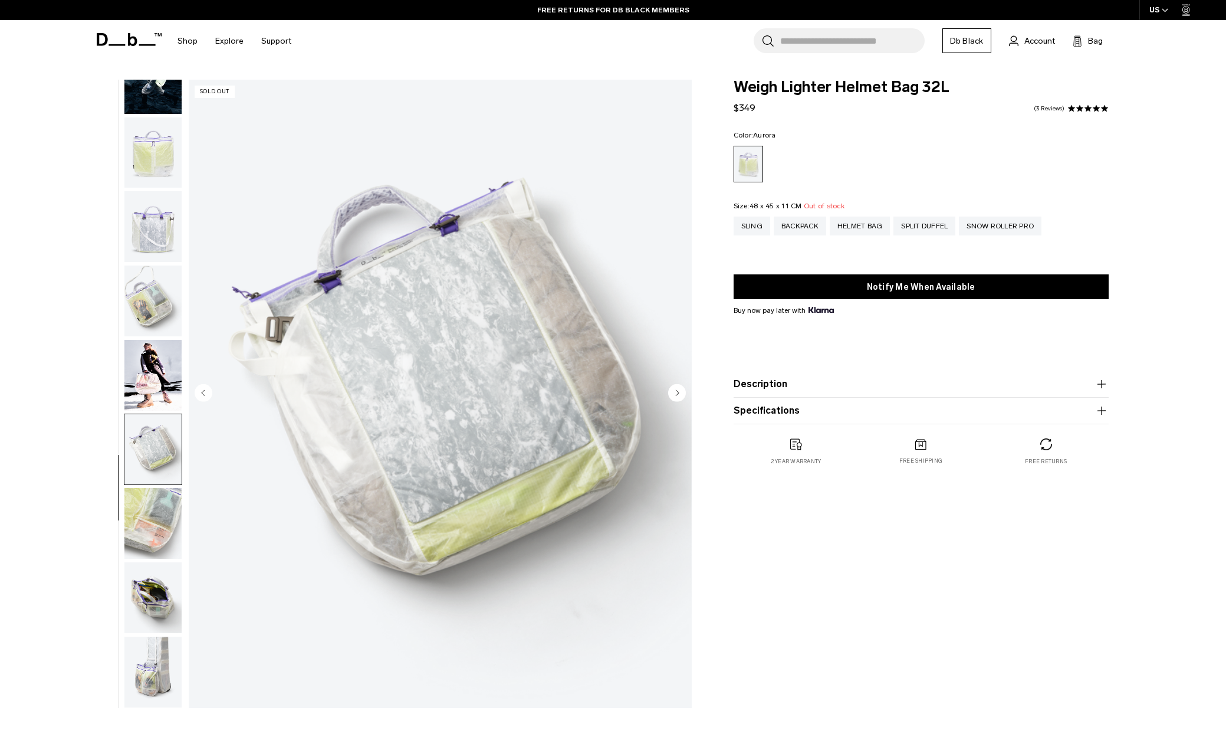
click at [169, 503] on img "button" at bounding box center [152, 523] width 57 height 71
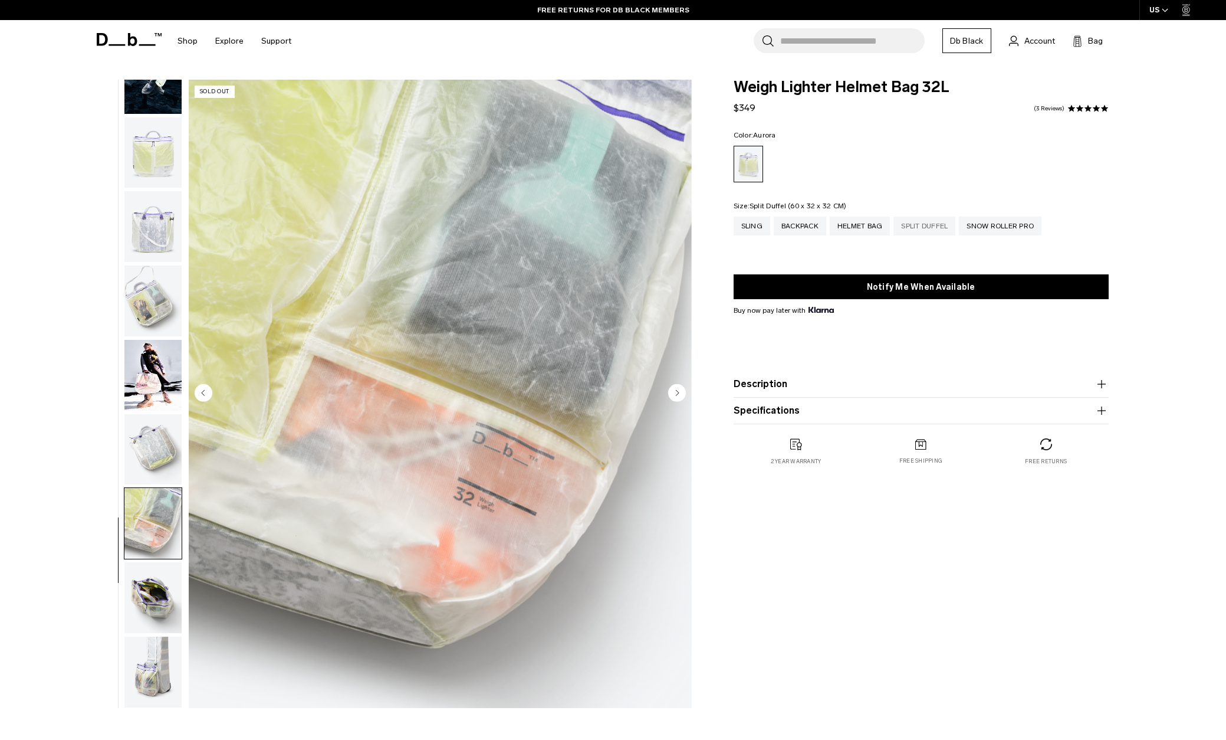
click at [932, 225] on div "Split Duffel" at bounding box center [925, 225] width 62 height 19
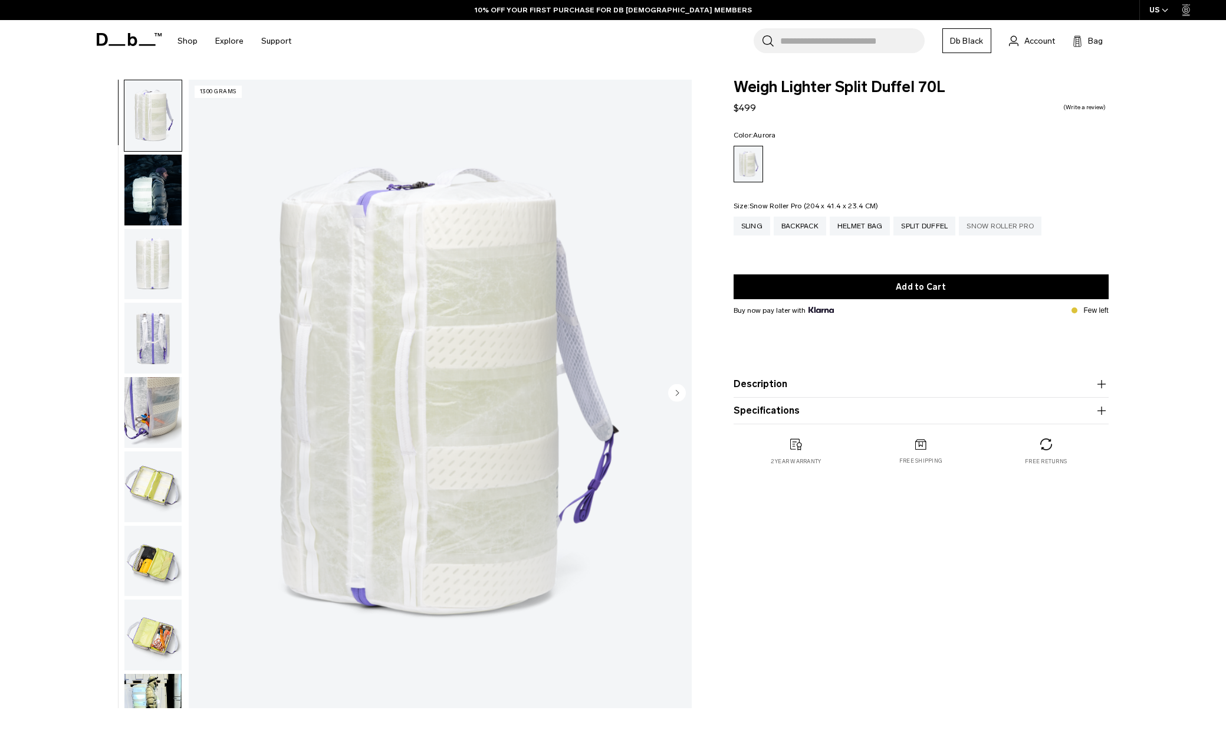
click at [1037, 225] on div "Snow Roller Pro" at bounding box center [1000, 225] width 83 height 19
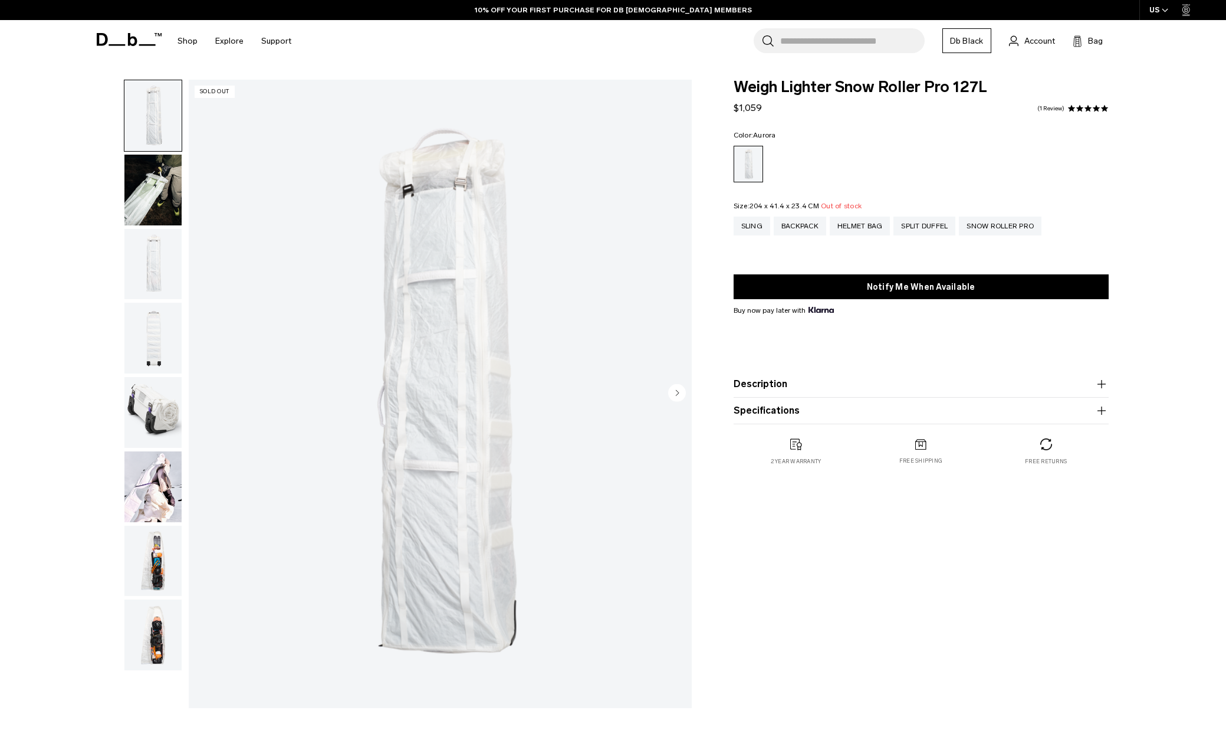
click at [150, 268] on img "button" at bounding box center [152, 264] width 57 height 71
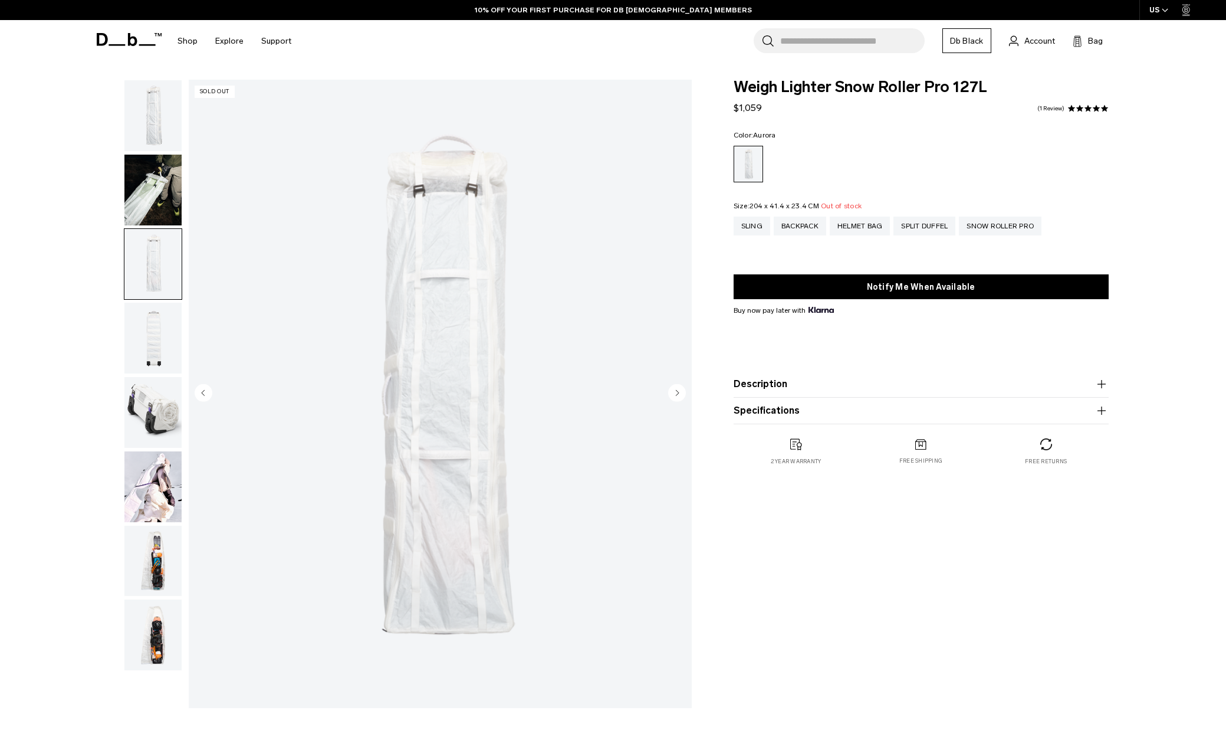
click at [156, 337] on img "button" at bounding box center [152, 338] width 57 height 71
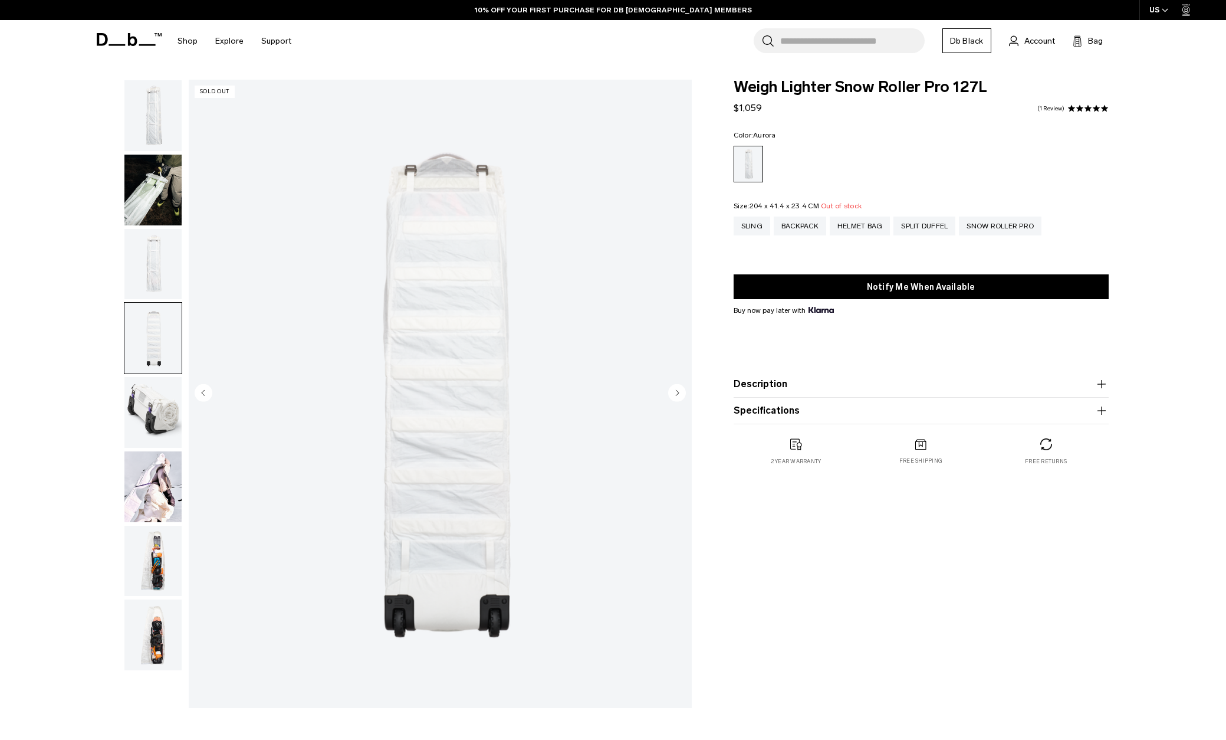
click at [156, 378] on img "button" at bounding box center [152, 412] width 57 height 71
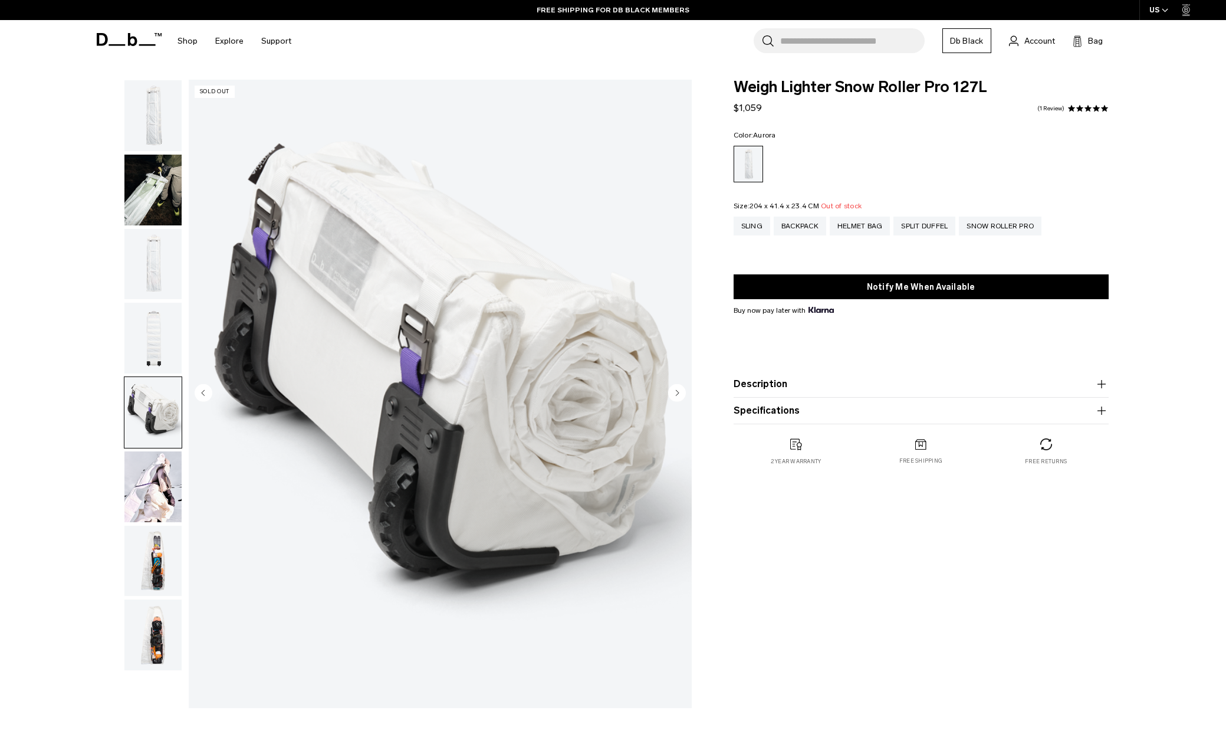
click at [170, 482] on img "button" at bounding box center [152, 486] width 57 height 71
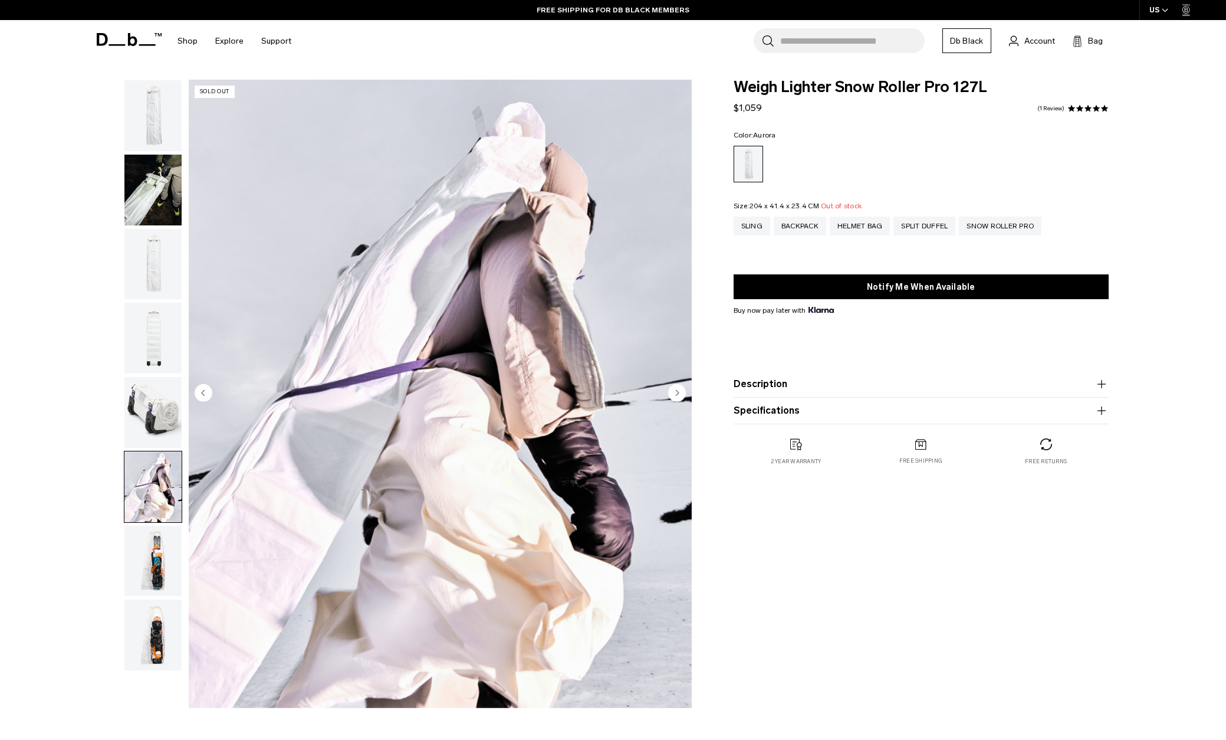
click at [168, 544] on img "button" at bounding box center [152, 561] width 57 height 71
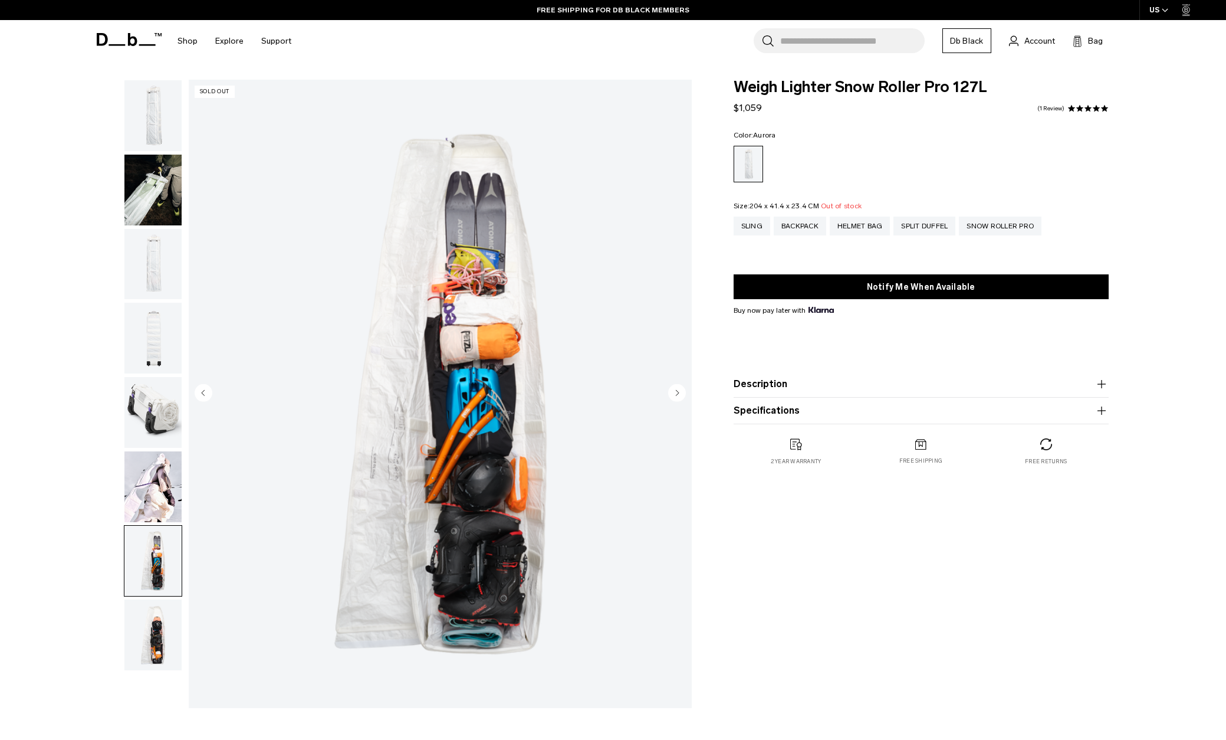
click at [156, 617] on img "button" at bounding box center [152, 634] width 57 height 71
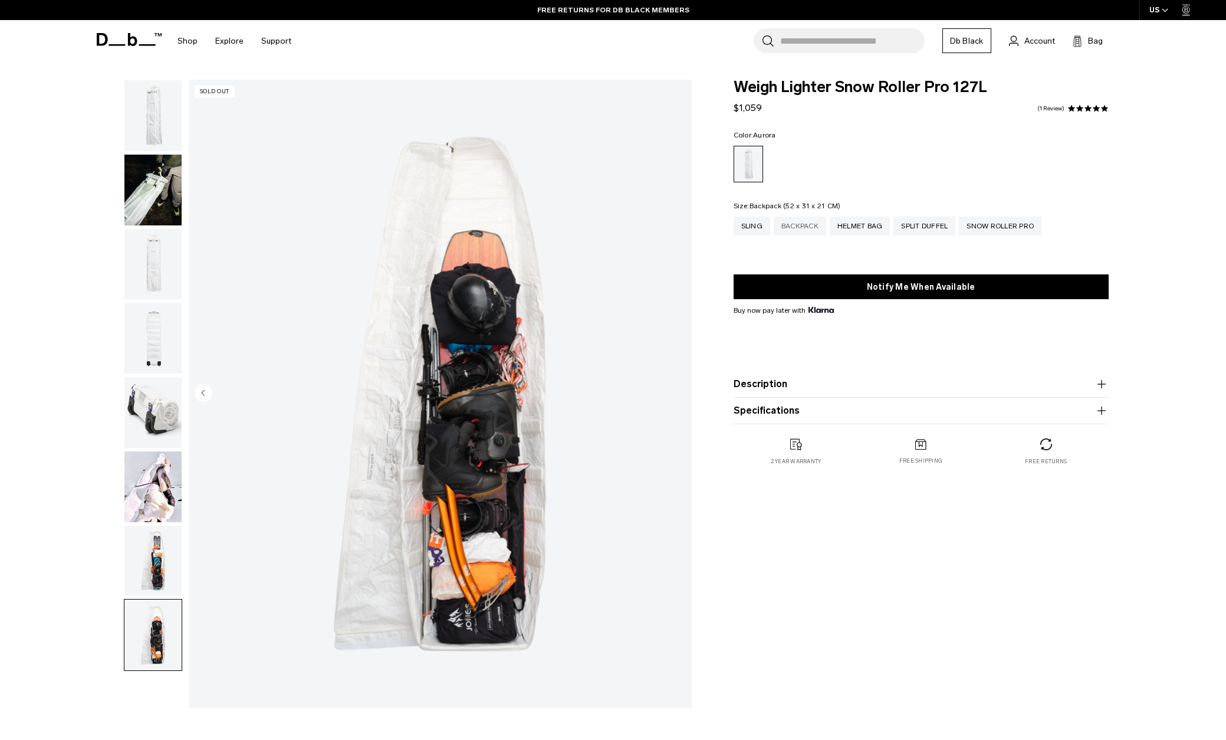
click at [797, 229] on div "Backpack" at bounding box center [800, 225] width 52 height 19
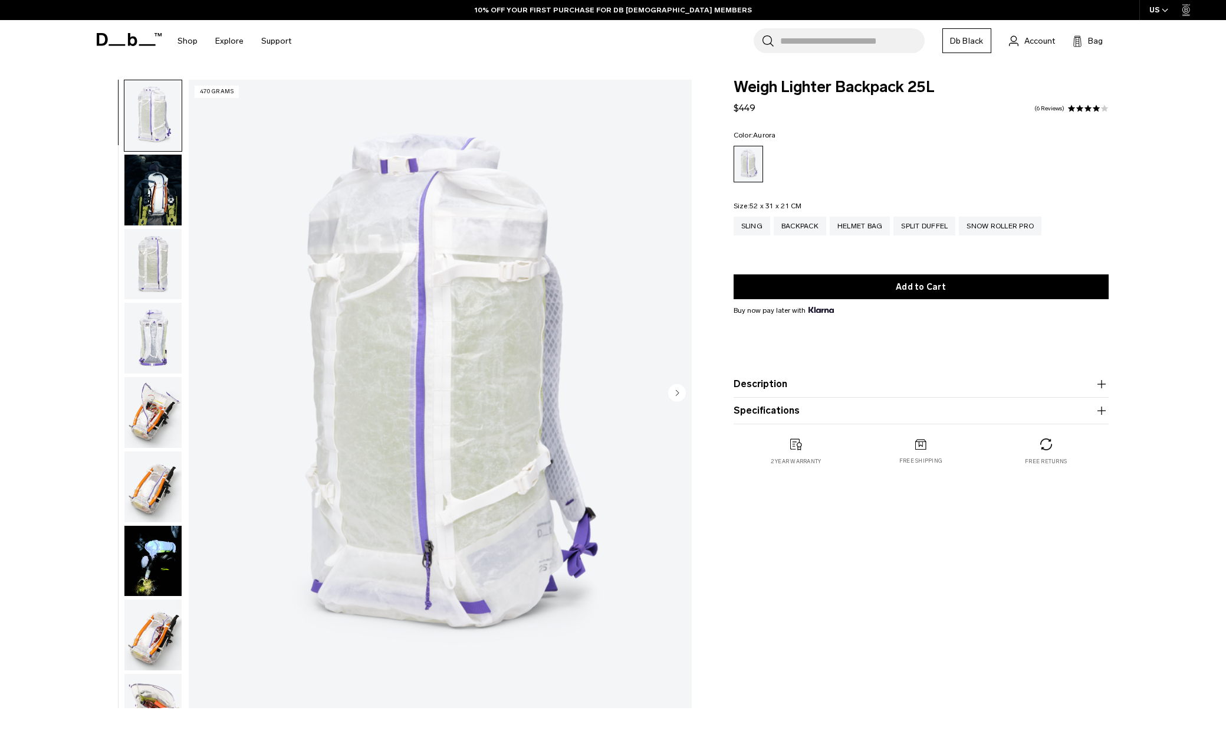
click at [147, 201] on img "button" at bounding box center [152, 190] width 57 height 71
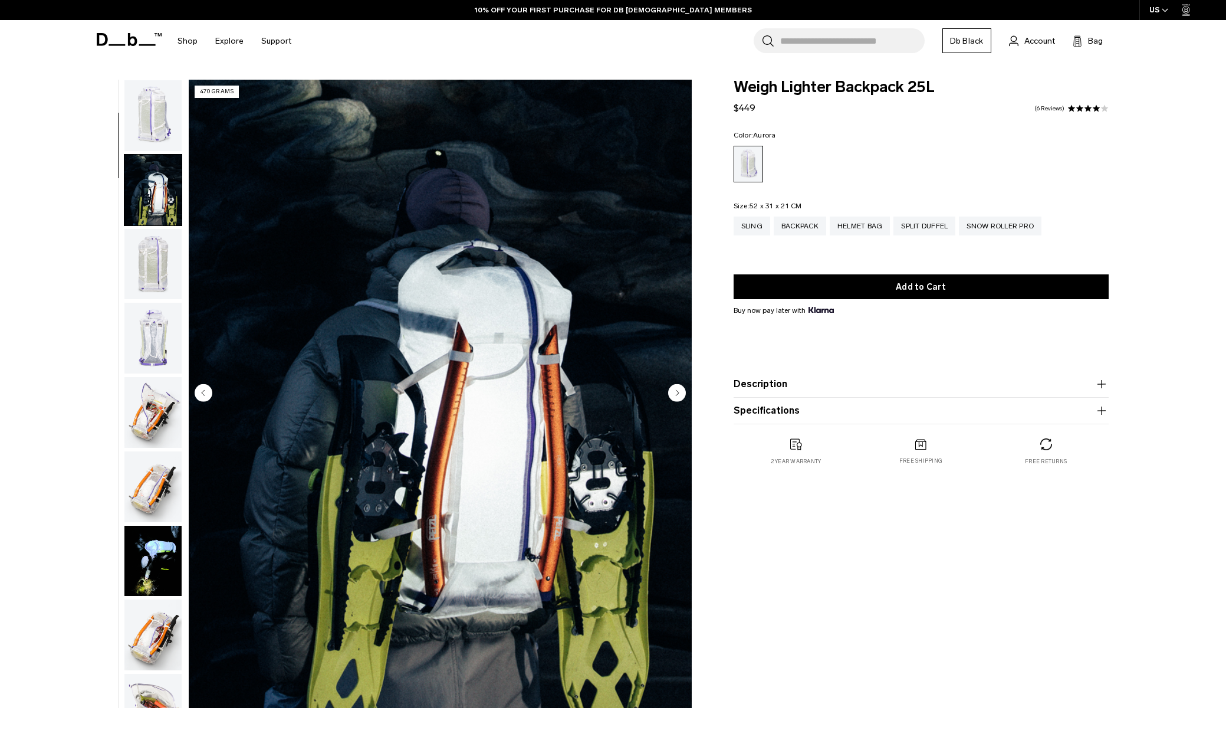
scroll to position [74, 0]
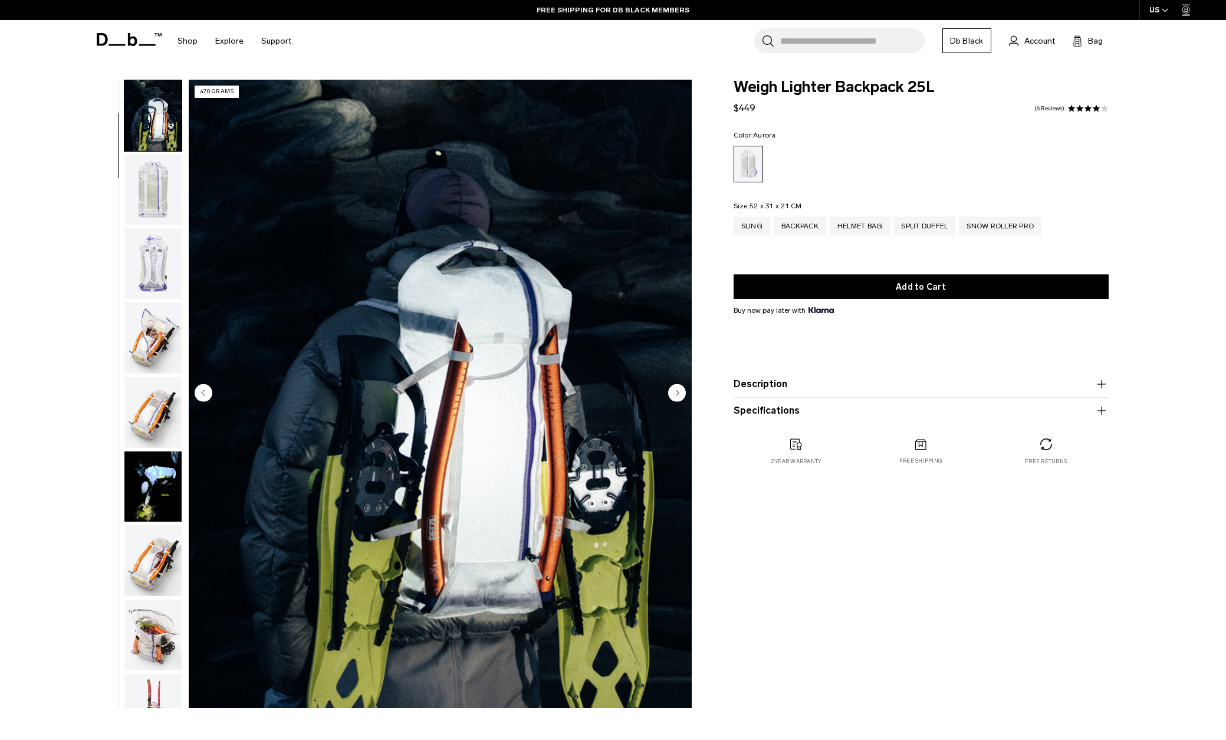
click at [159, 488] on img "button" at bounding box center [152, 486] width 57 height 71
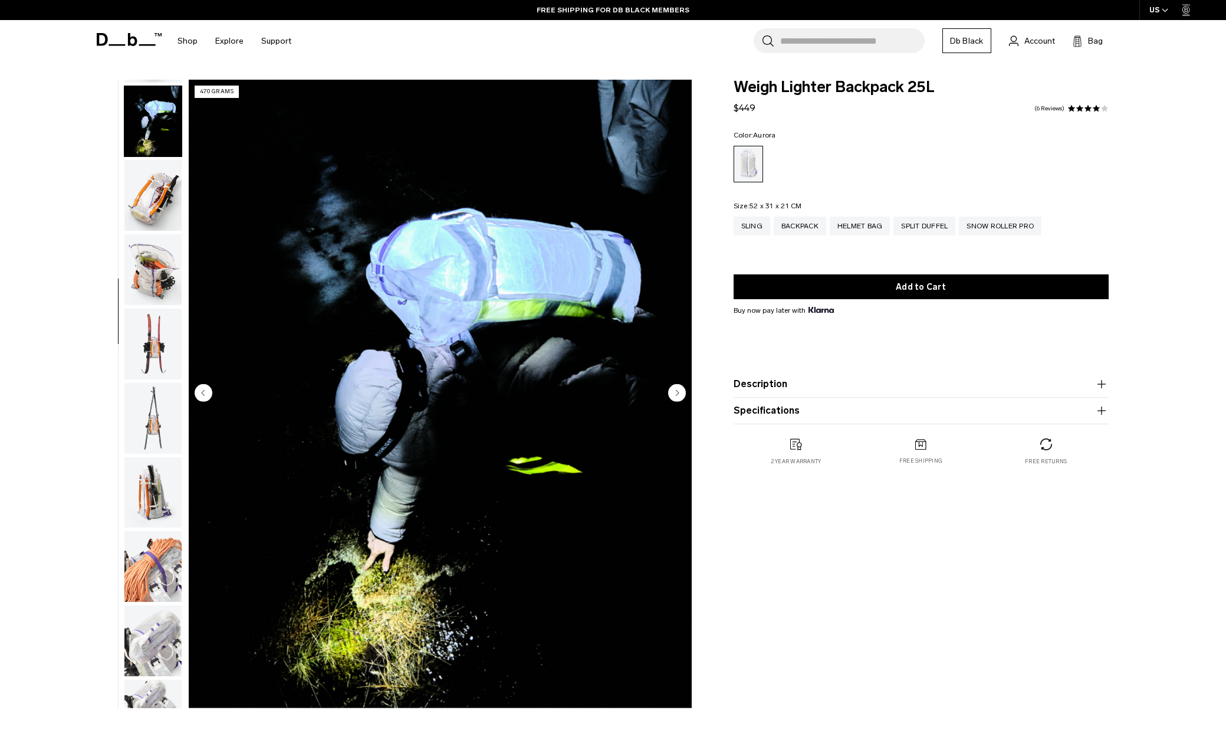
scroll to position [445, 0]
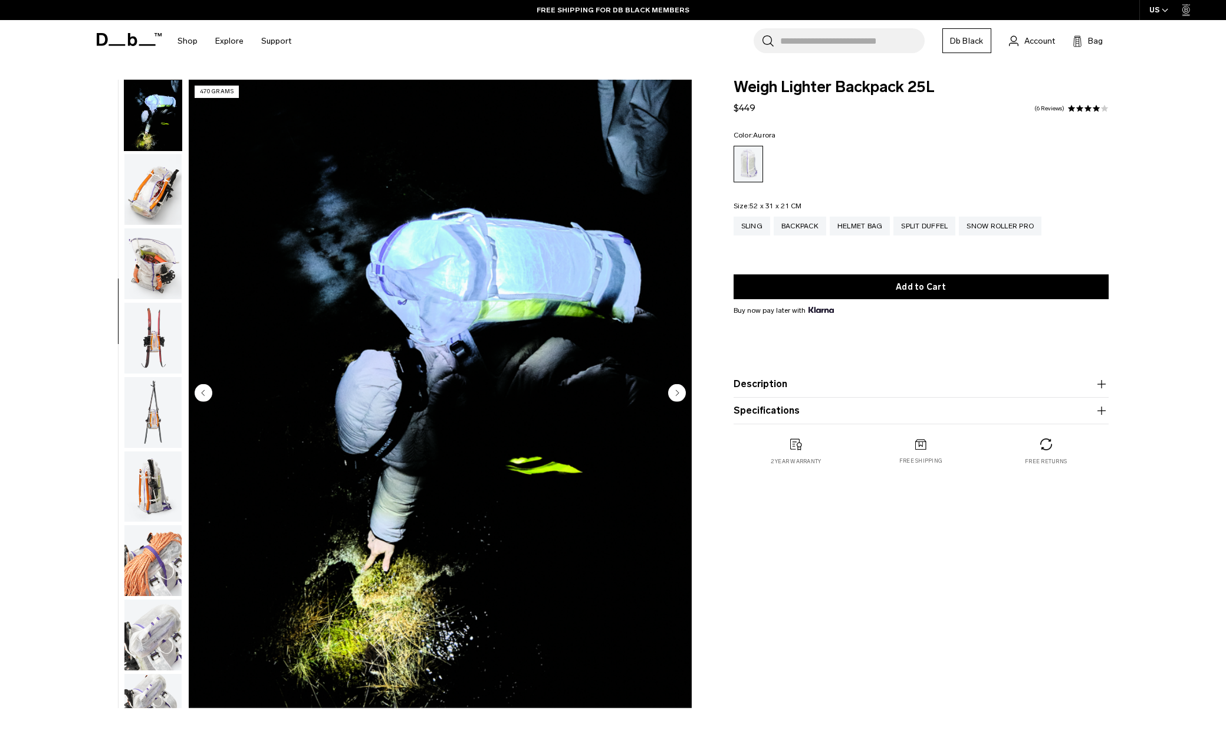
click at [149, 495] on img "button" at bounding box center [152, 486] width 57 height 71
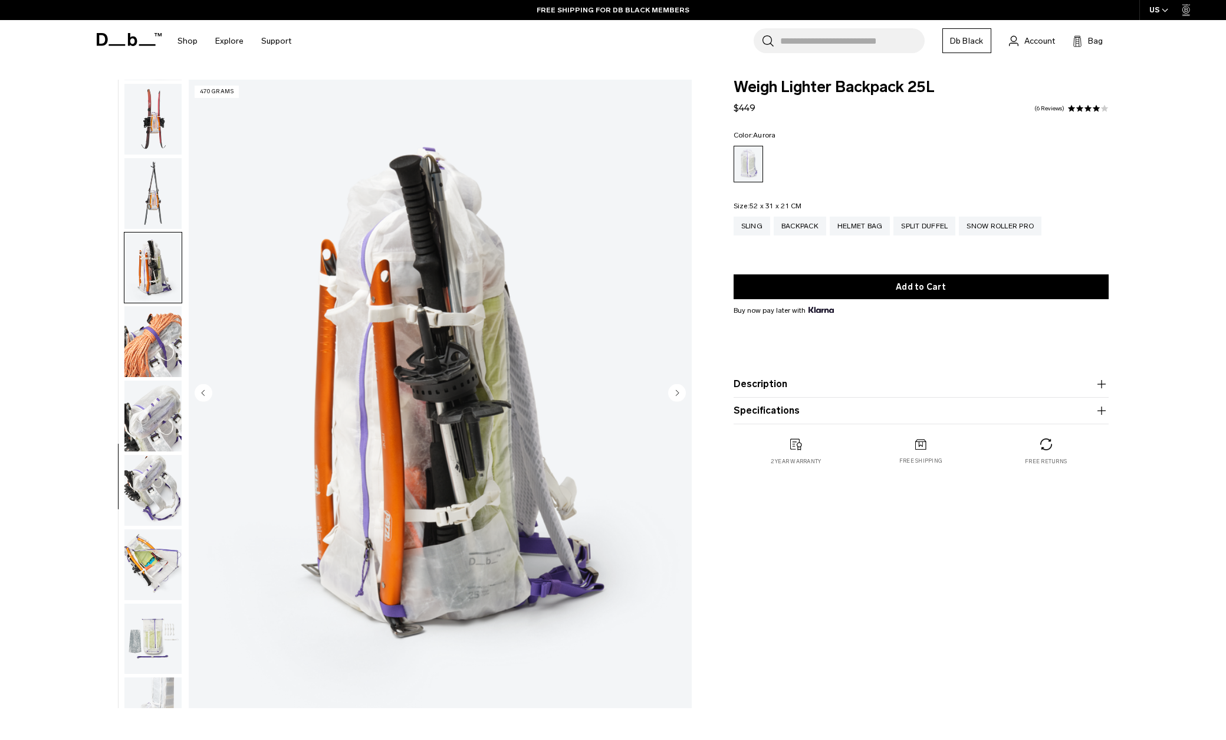
scroll to position [705, 0]
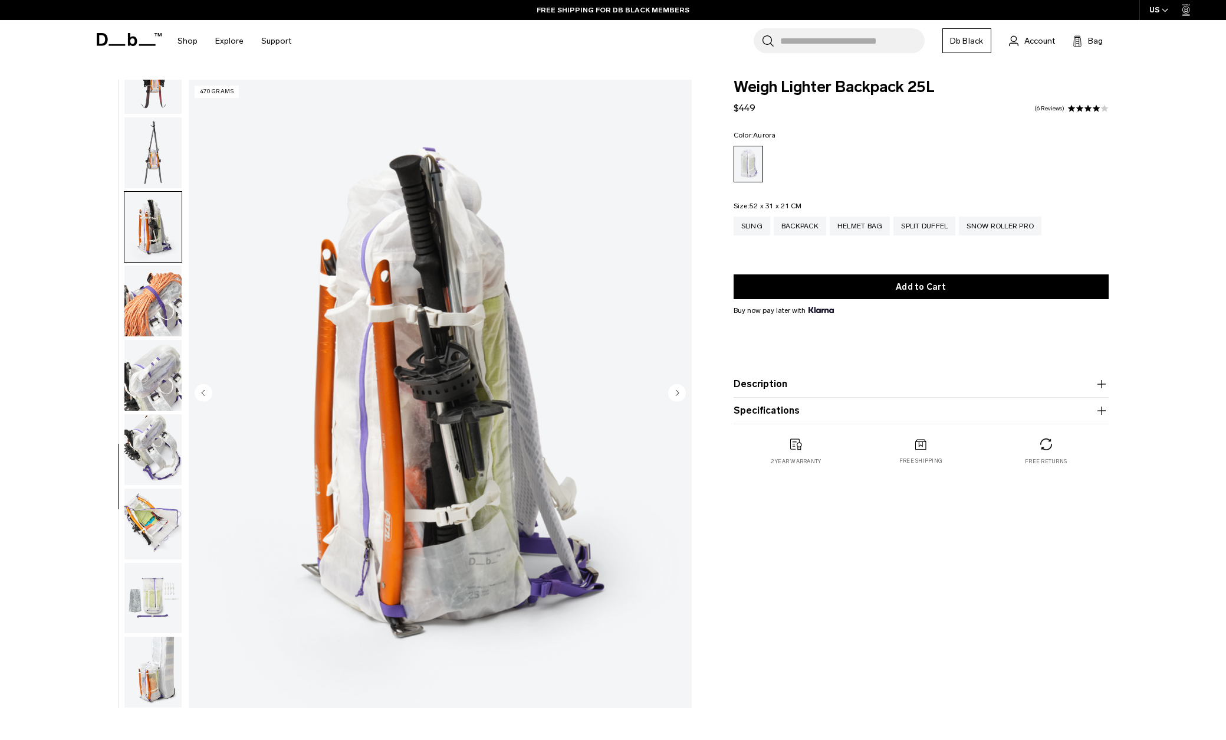
click at [155, 382] on img "button" at bounding box center [152, 375] width 57 height 71
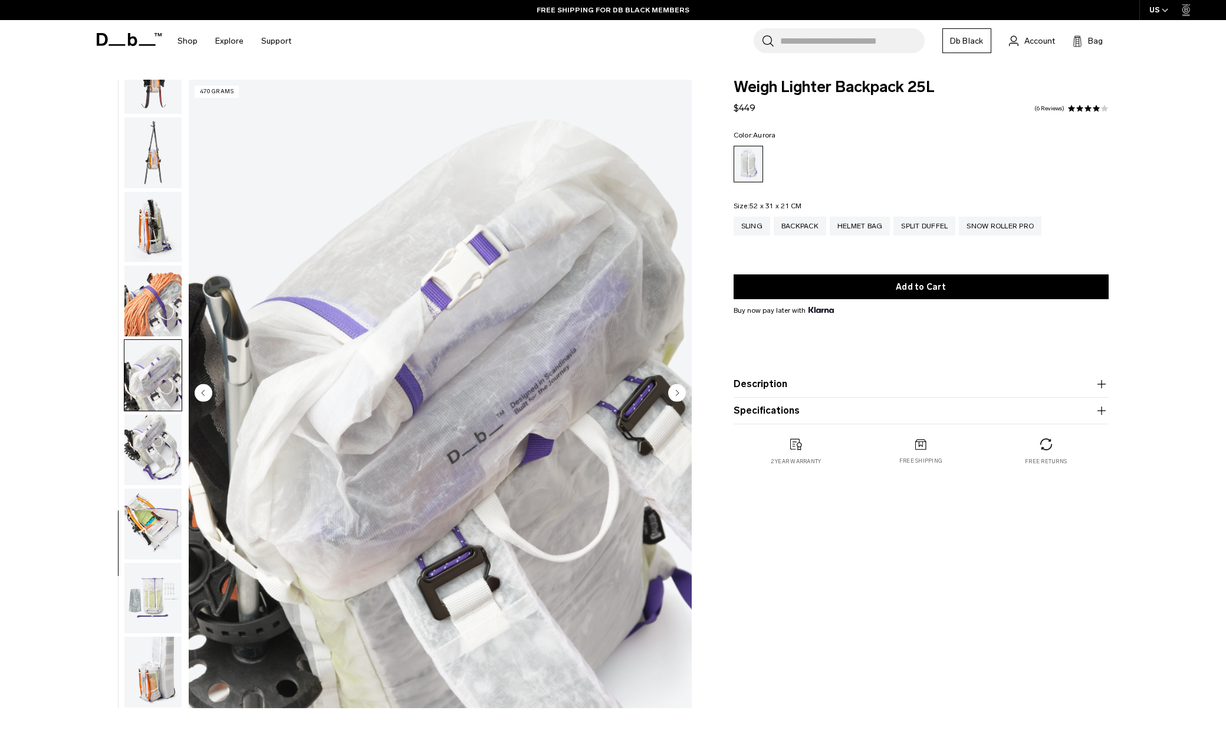
click at [150, 533] on img "button" at bounding box center [152, 523] width 57 height 71
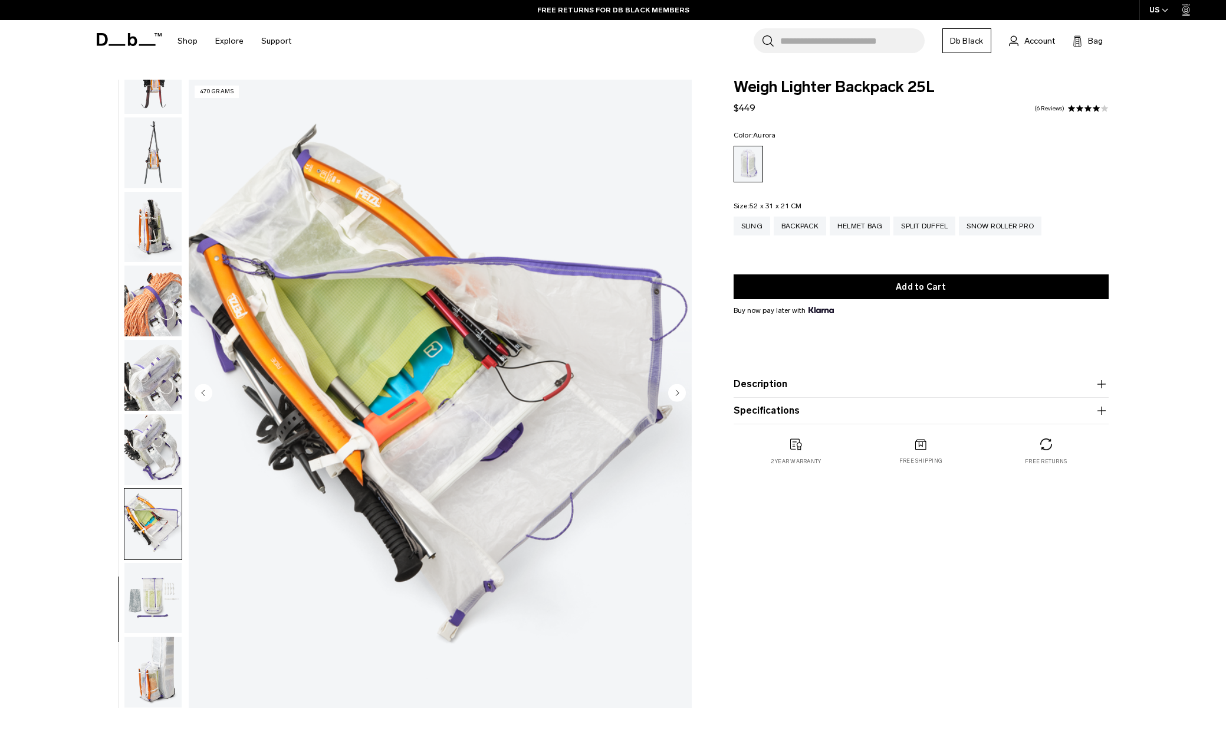
click at [160, 620] on img "button" at bounding box center [152, 598] width 57 height 71
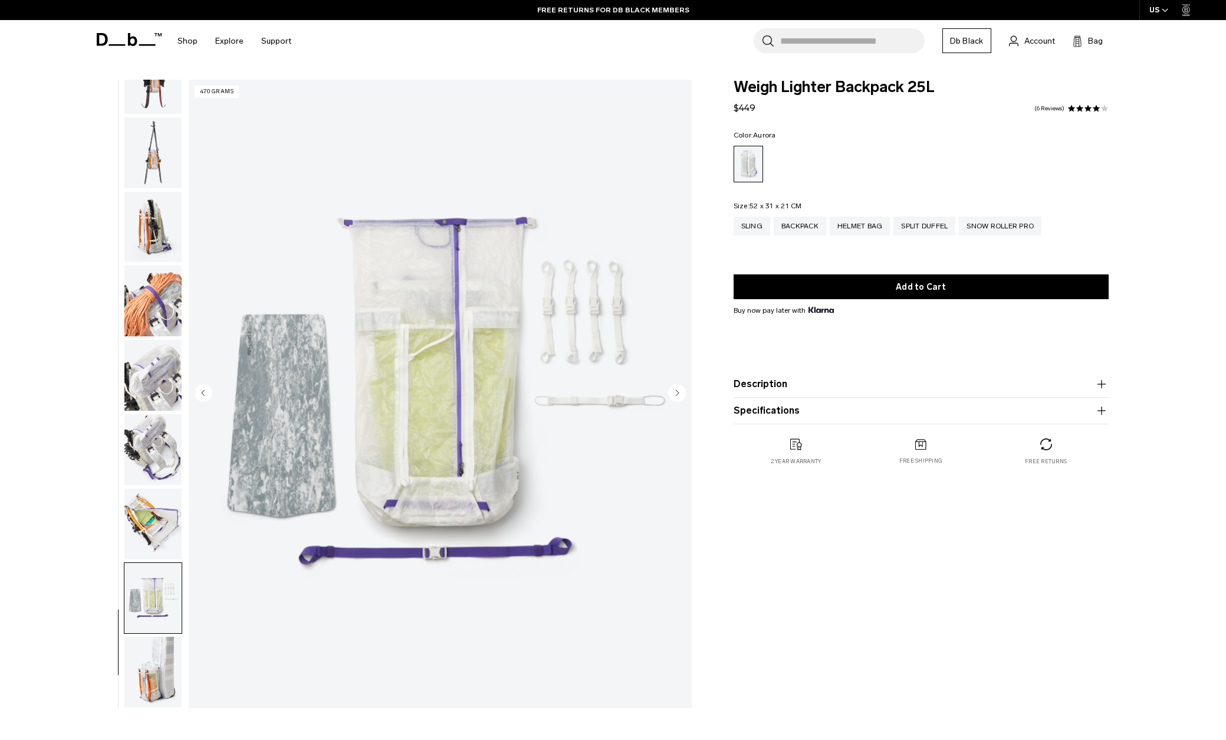
click at [143, 687] on img "button" at bounding box center [152, 671] width 57 height 71
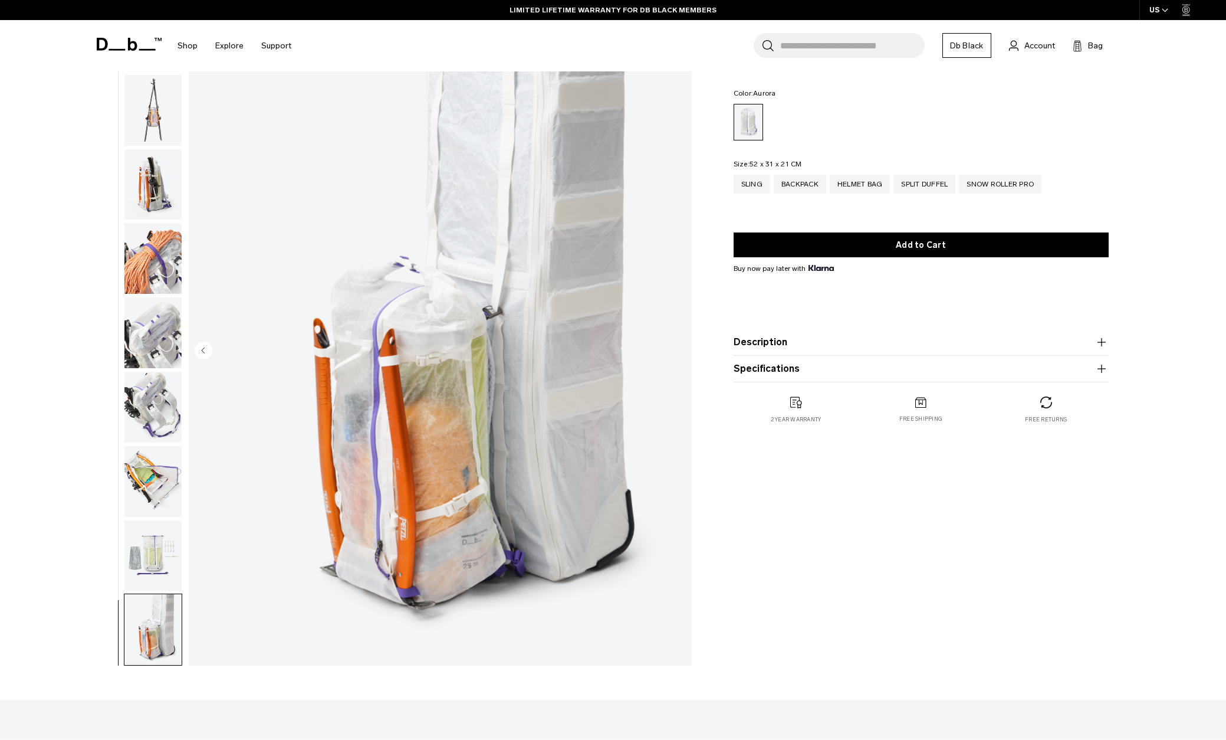
scroll to position [0, 0]
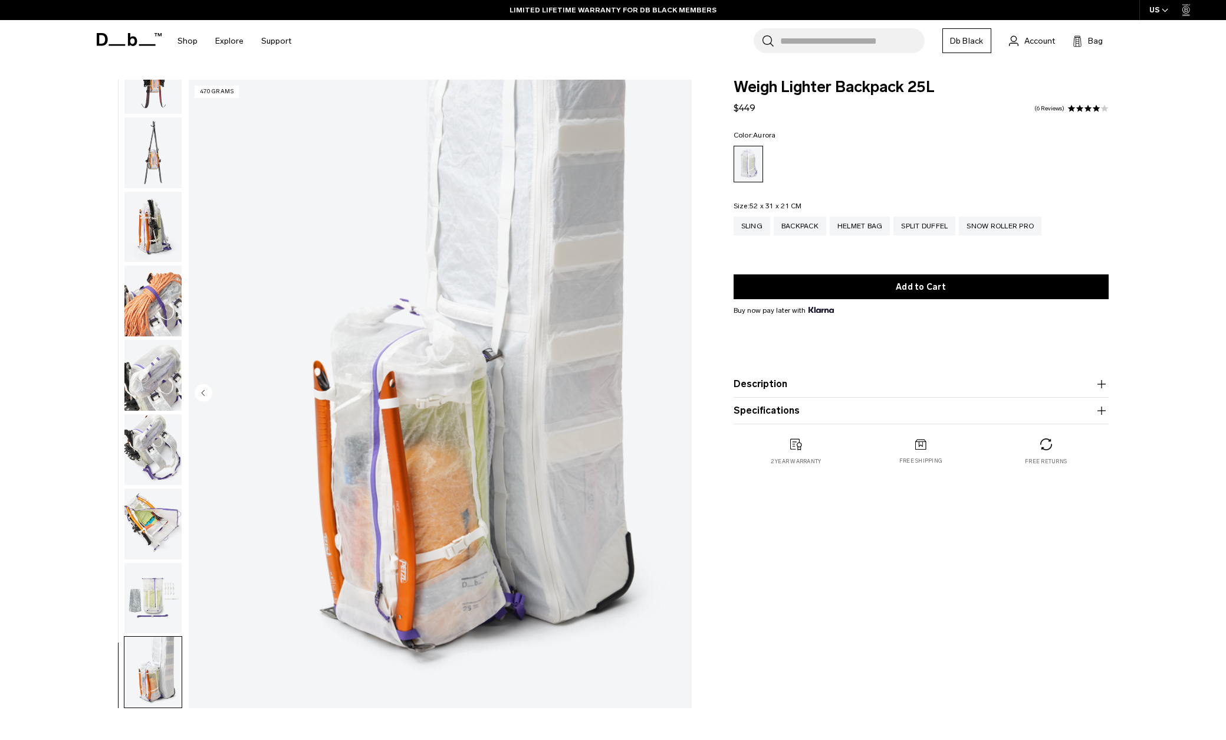
click at [165, 90] on img "button" at bounding box center [152, 78] width 57 height 71
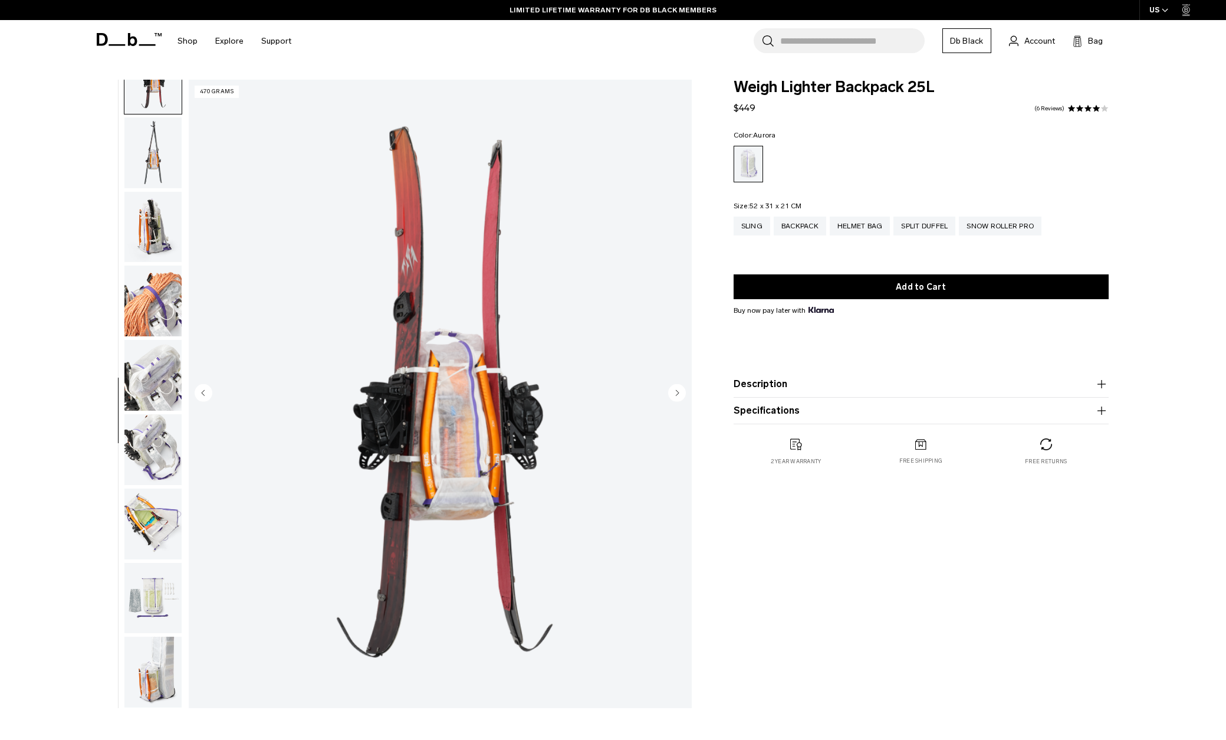
scroll to position [668, 0]
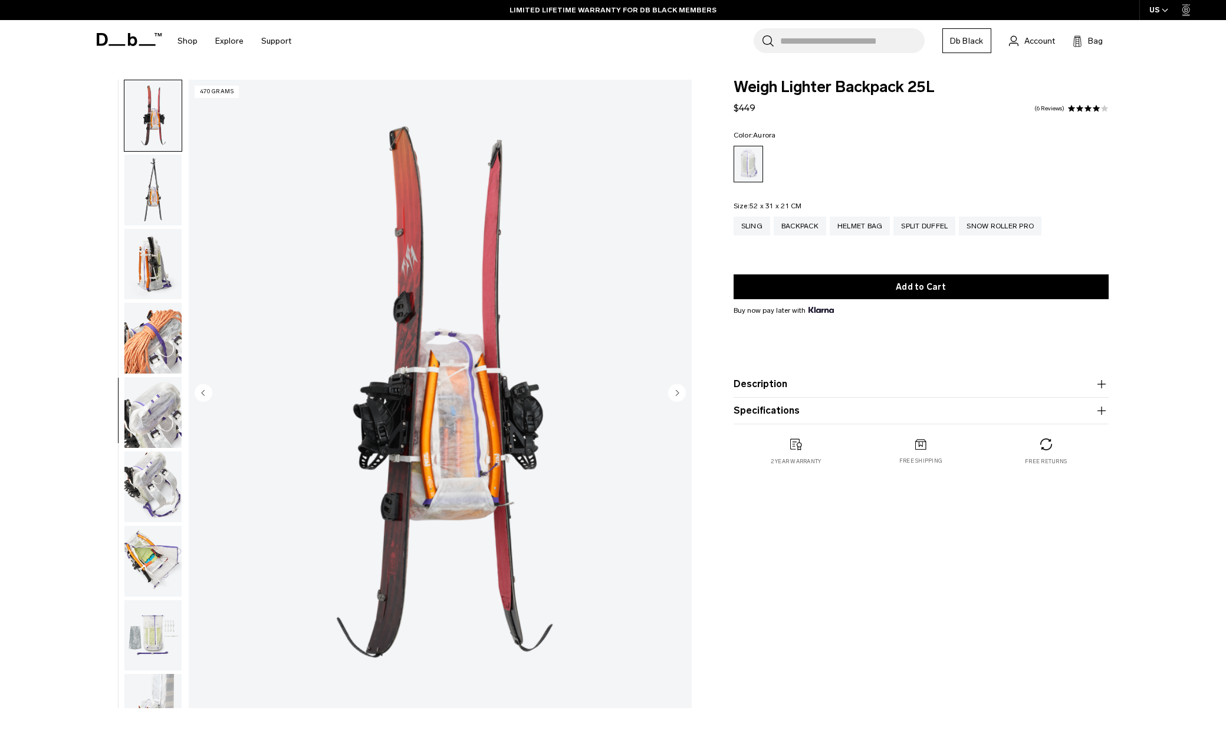
click at [455, 306] on img "10 / 18" at bounding box center [440, 394] width 503 height 628
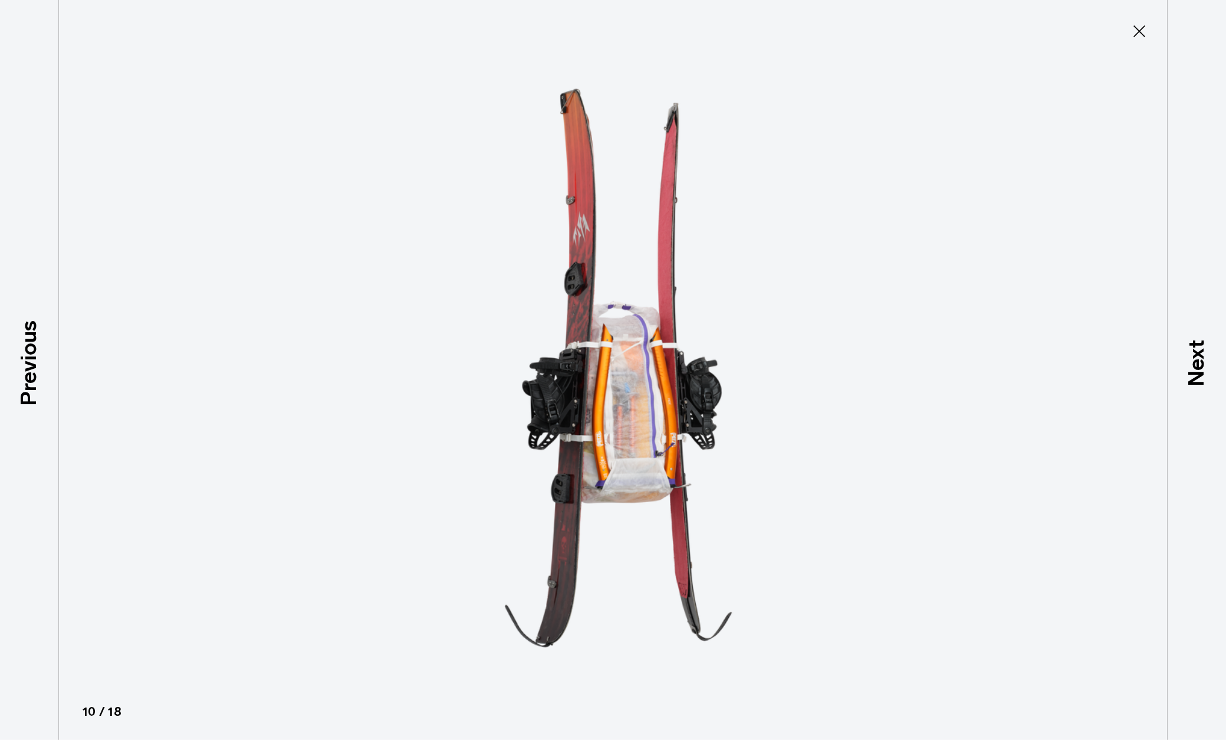
click at [1138, 34] on icon at bounding box center [1139, 31] width 19 height 19
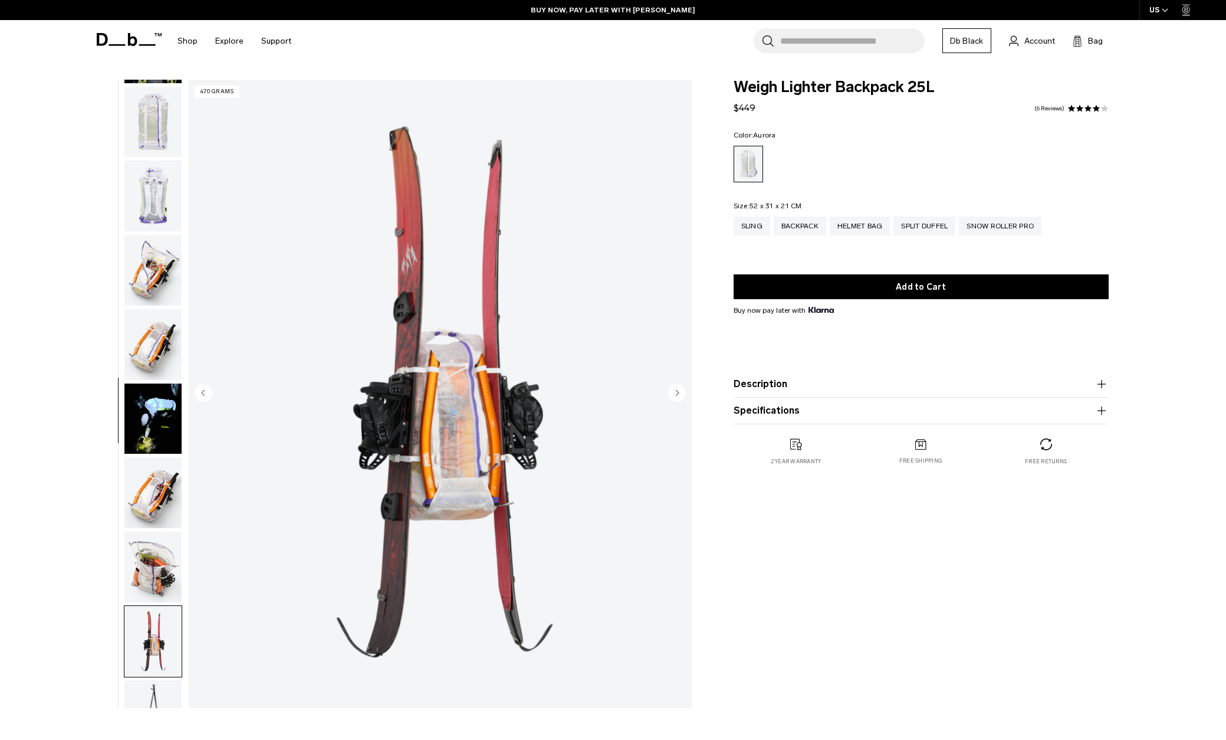
scroll to position [0, 0]
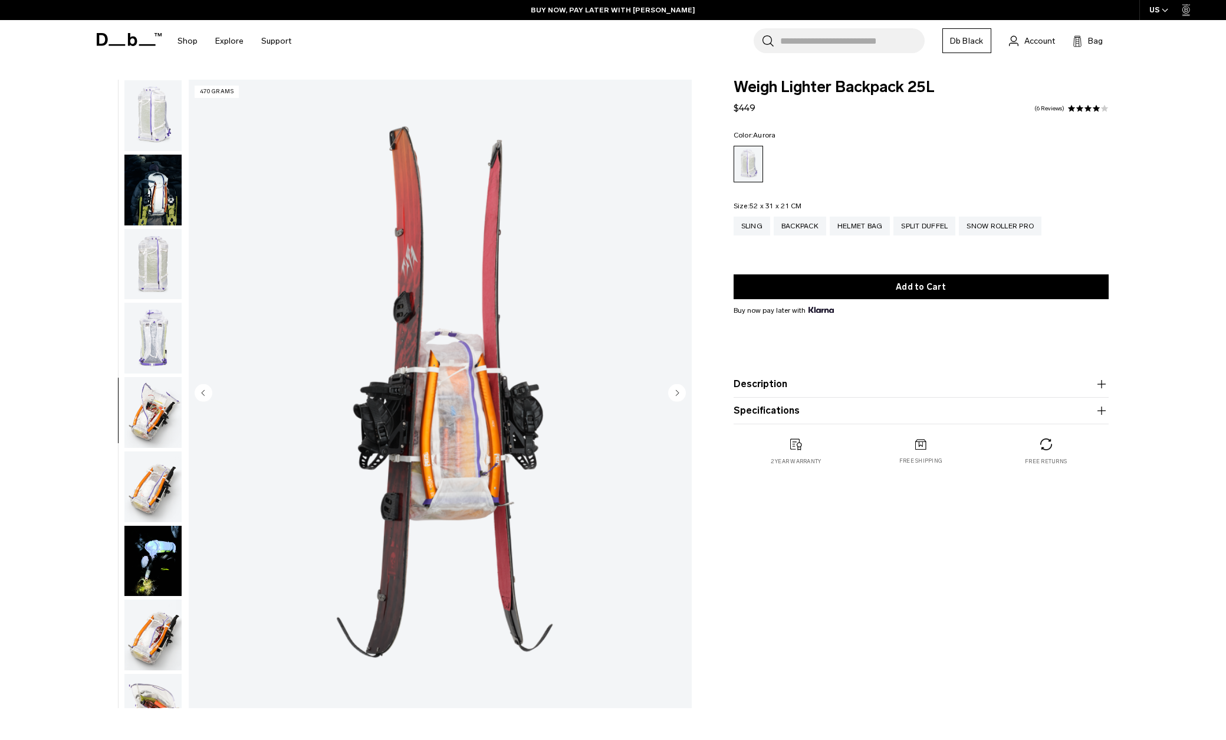
click at [156, 124] on img "button" at bounding box center [152, 115] width 57 height 71
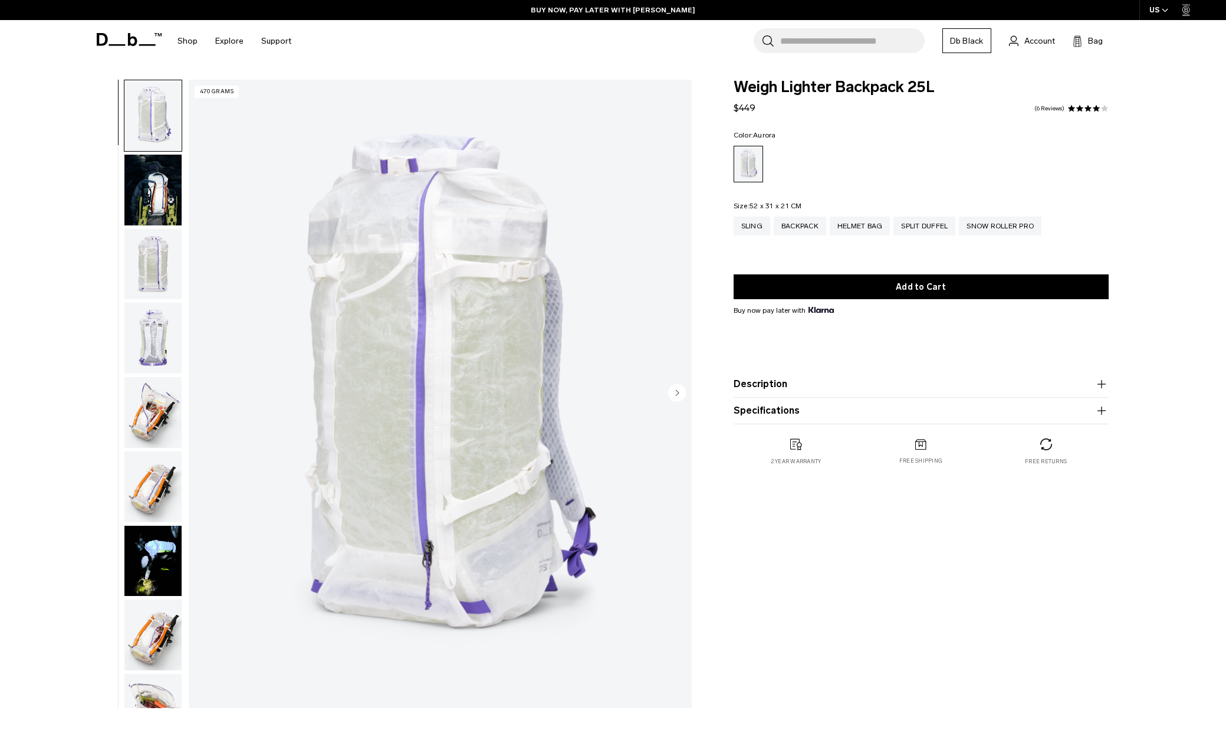
click at [446, 320] on img "1 / 18" at bounding box center [440, 394] width 503 height 628
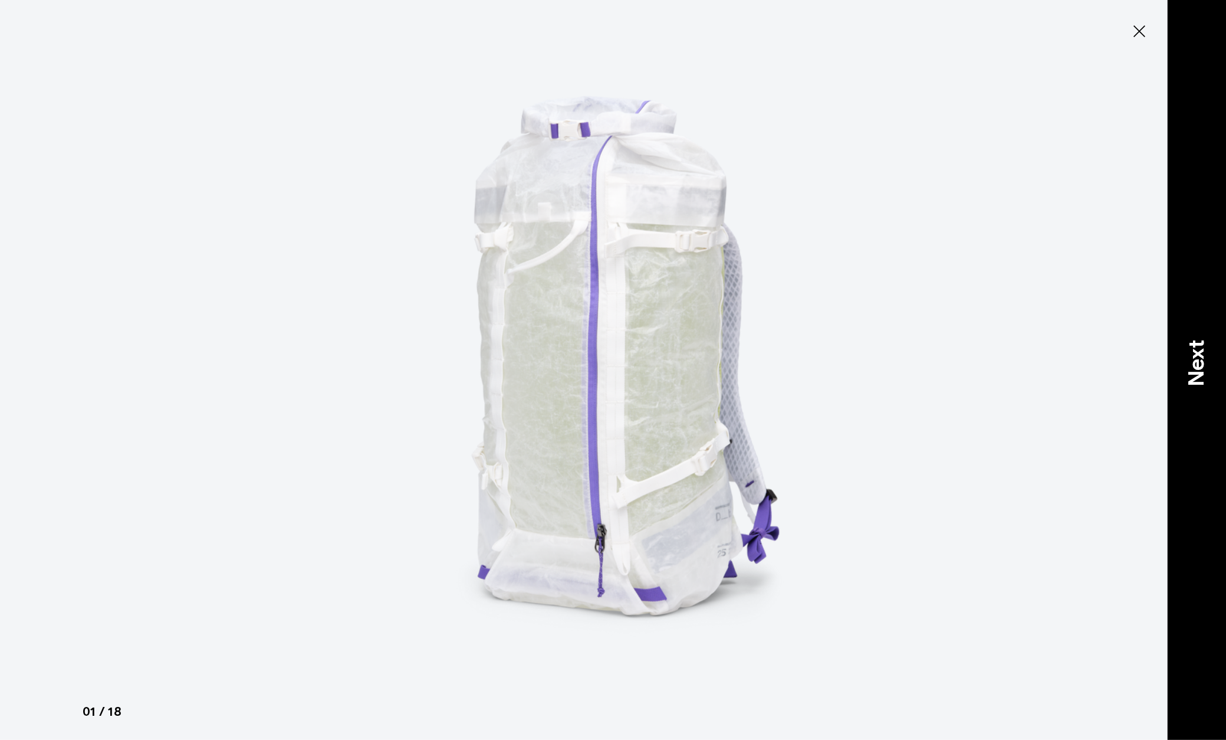
type button "Close"
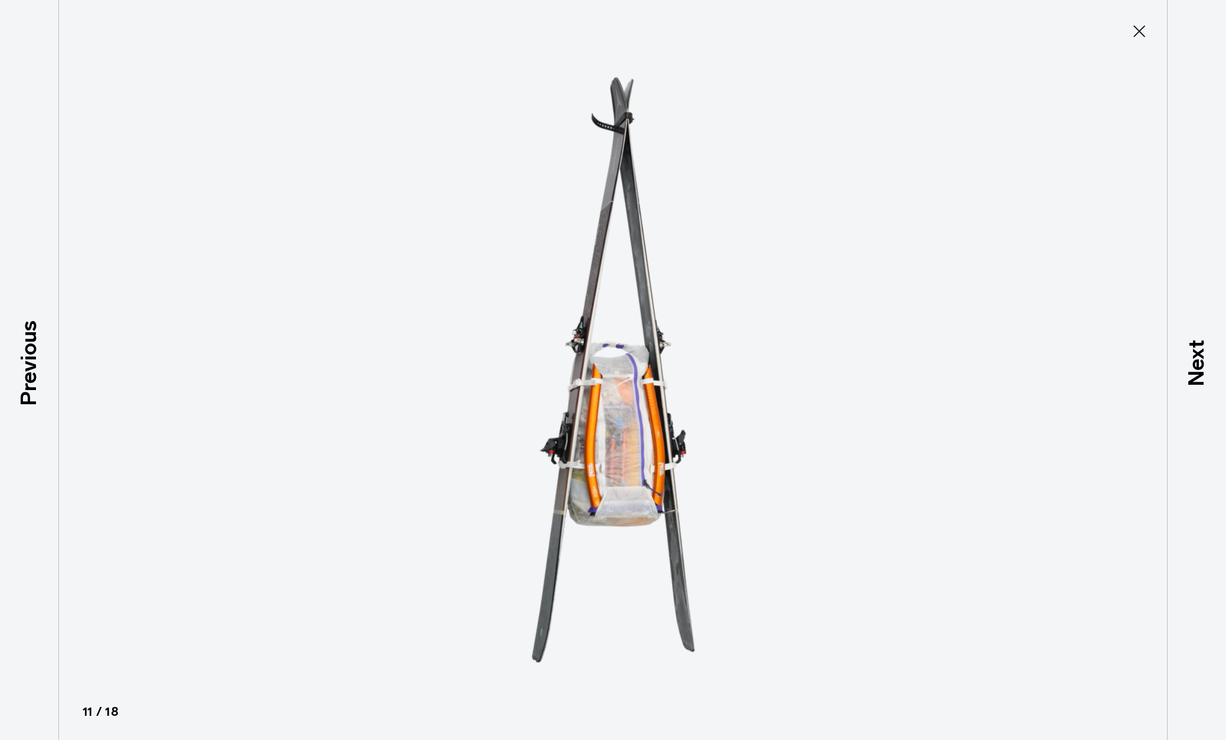
scroll to position [705, 0]
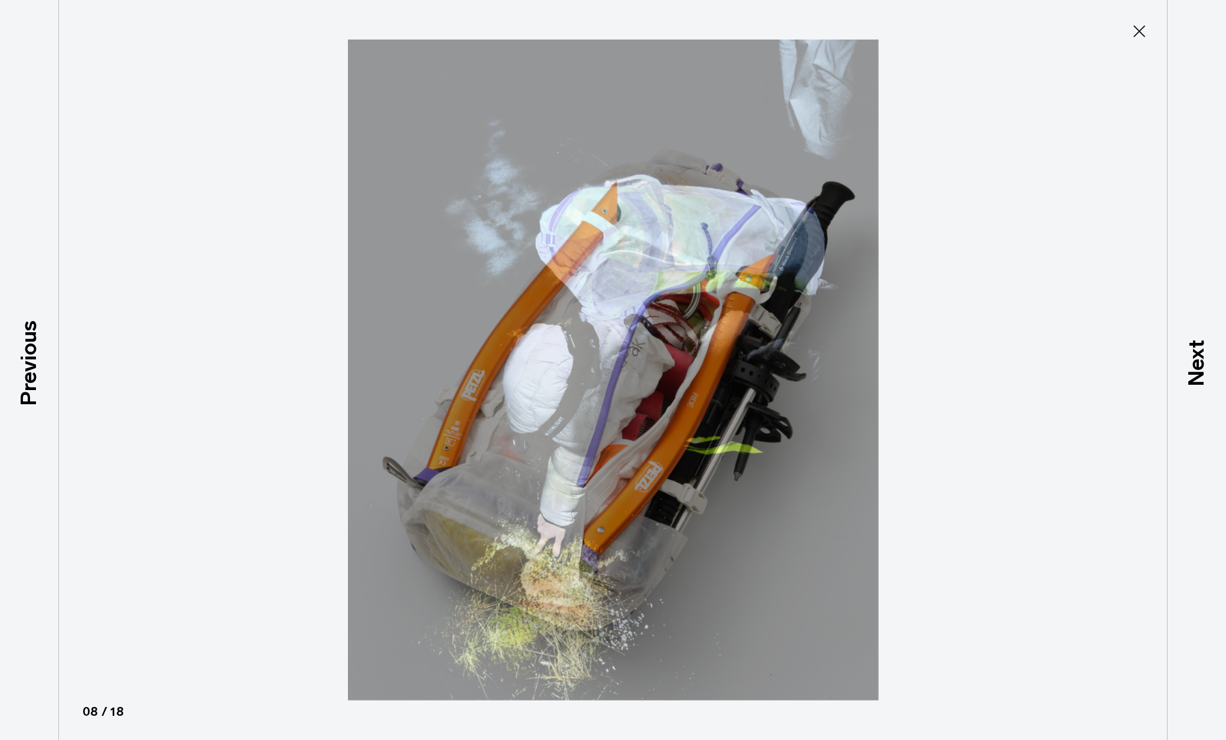
click at [1134, 28] on icon at bounding box center [1139, 31] width 19 height 19
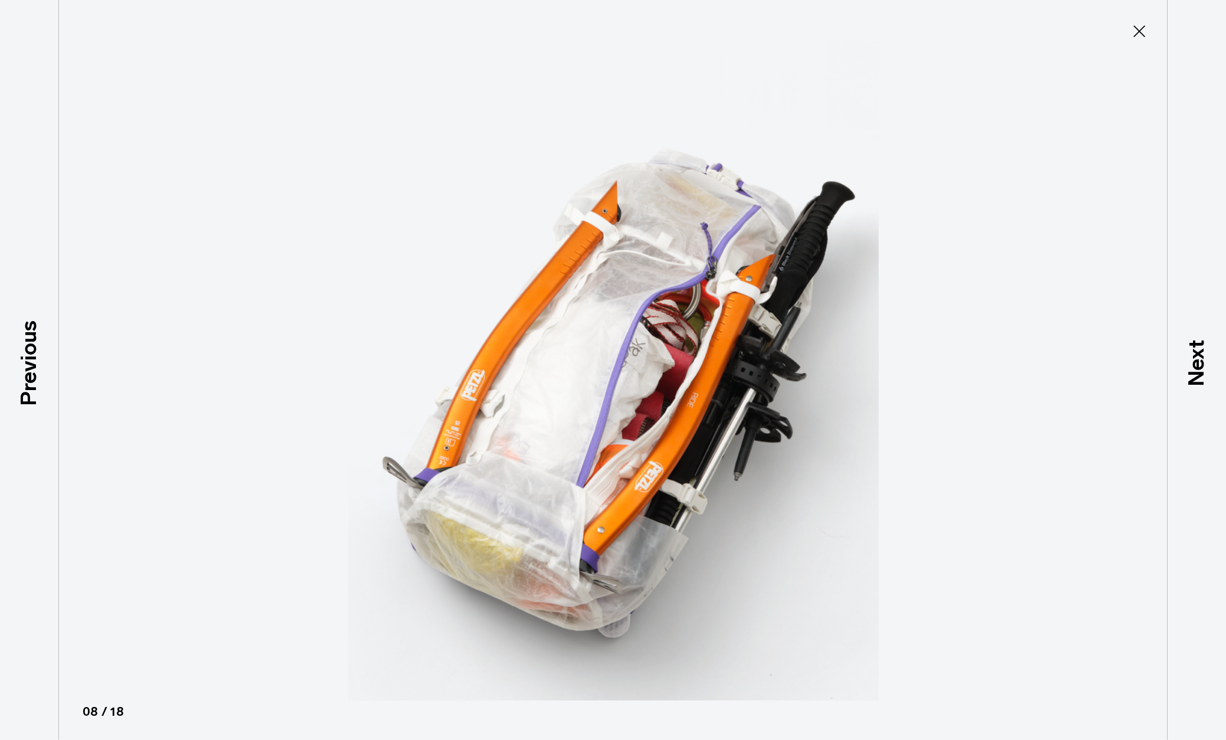
click at [1140, 29] on icon at bounding box center [1139, 31] width 19 height 19
